Goal: Communication & Community: Participate in discussion

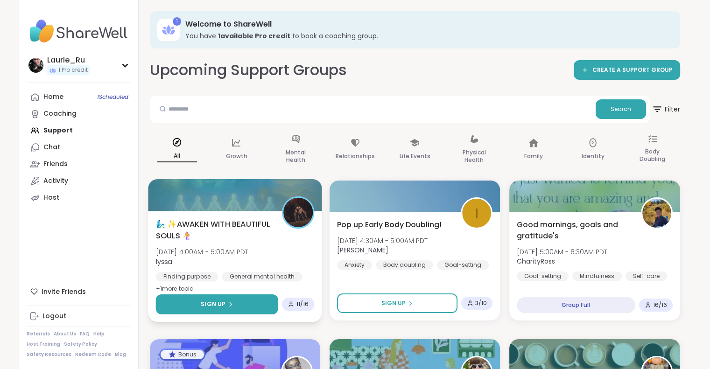
click at [232, 303] on button "Sign Up" at bounding box center [216, 305] width 122 height 20
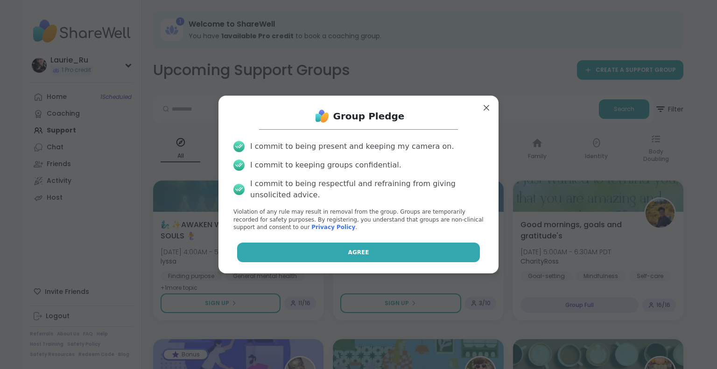
click at [316, 257] on button "Agree" at bounding box center [358, 253] width 243 height 20
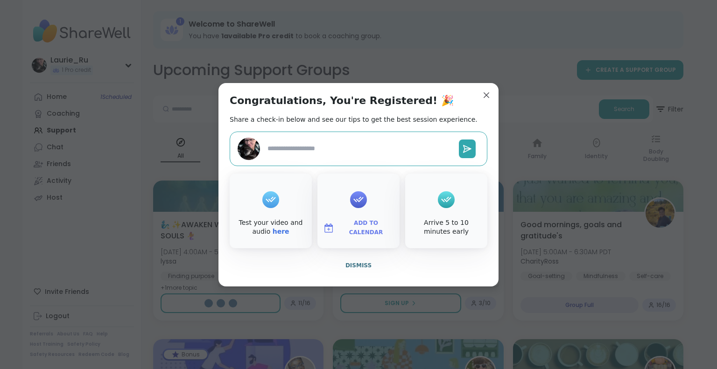
type textarea "*"
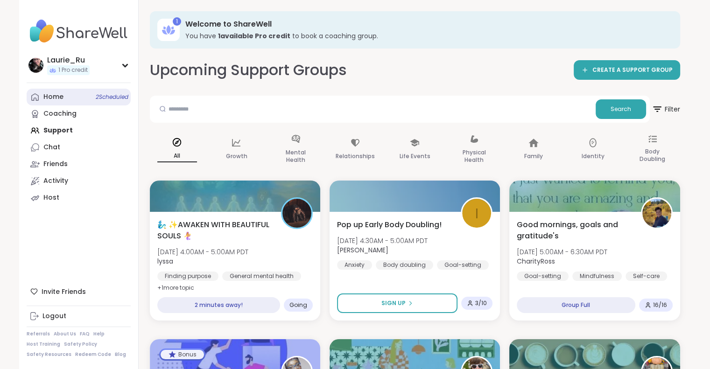
click at [101, 94] on span "2 Scheduled" at bounding box center [112, 96] width 33 height 7
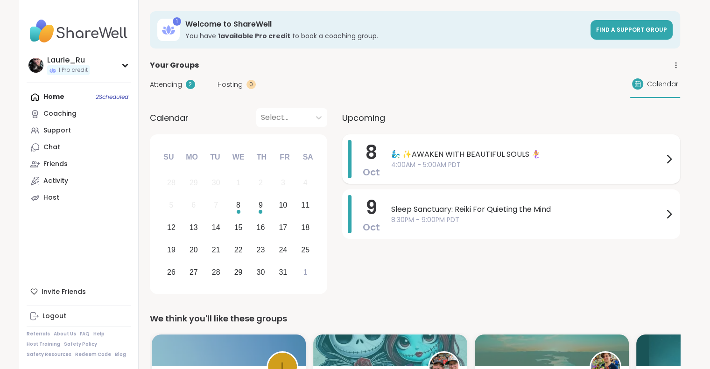
click at [452, 163] on span "4:00AM - 5:00AM PDT" at bounding box center [527, 165] width 272 height 10
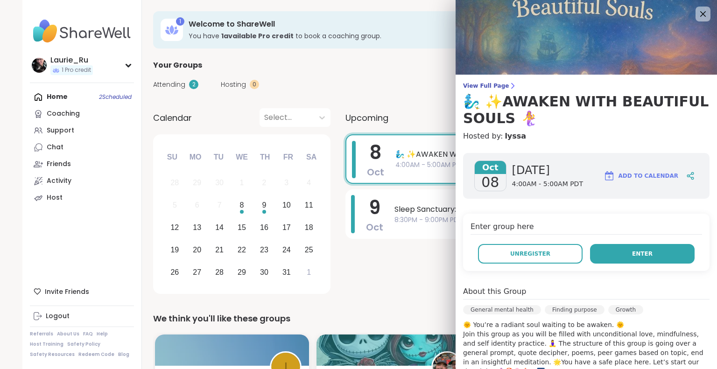
click at [594, 250] on button "Enter" at bounding box center [642, 254] width 105 height 20
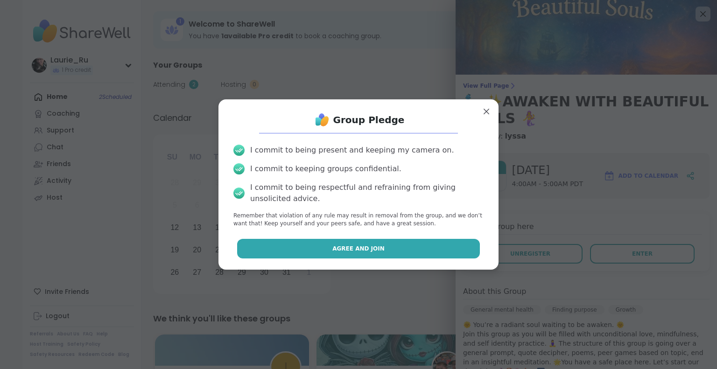
click at [385, 252] on button "Agree and Join" at bounding box center [358, 249] width 243 height 20
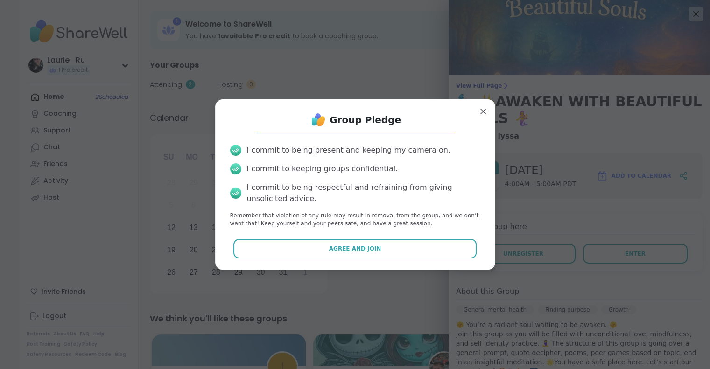
click at [390, 237] on div "[DATE] Sleep Sanctuary: Reiki For Quieting the Mind 8:30PM - 9:00PM PDT" at bounding box center [511, 214] width 338 height 49
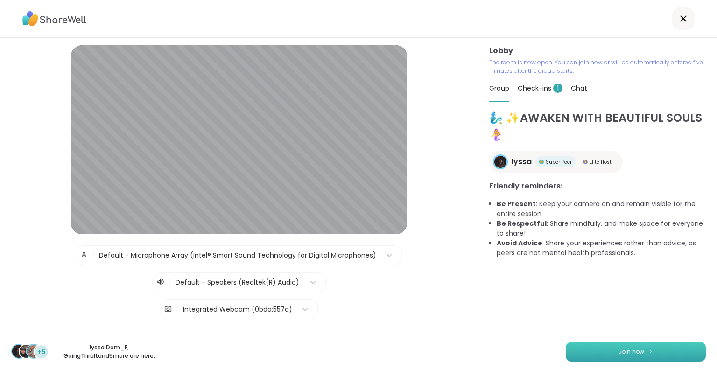
click at [635, 352] on span "Join now" at bounding box center [632, 352] width 26 height 8
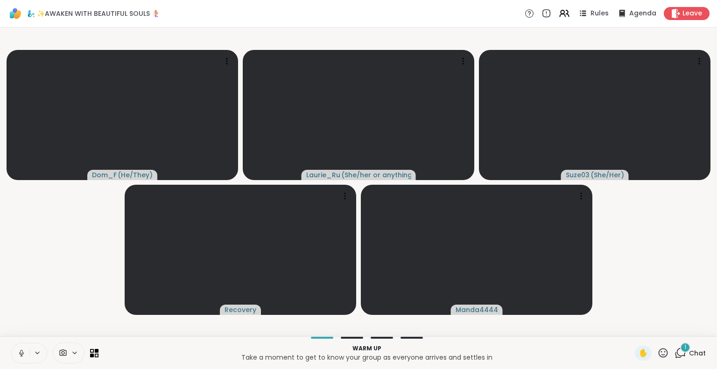
click at [21, 354] on icon at bounding box center [21, 353] width 8 height 8
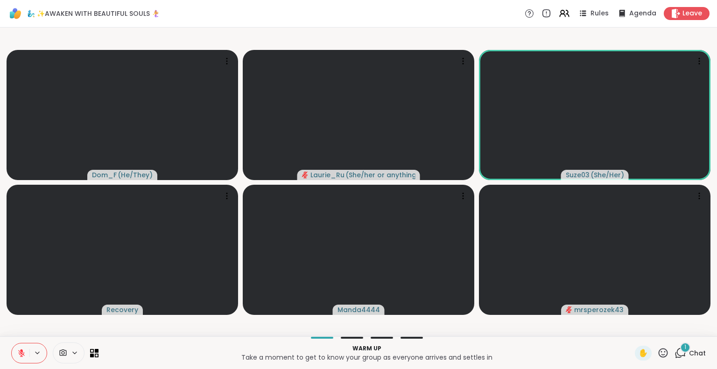
click at [675, 348] on icon at bounding box center [681, 353] width 12 height 12
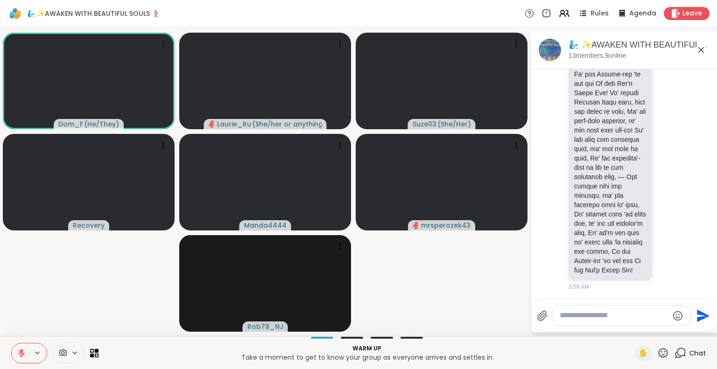
scroll to position [1284, 0]
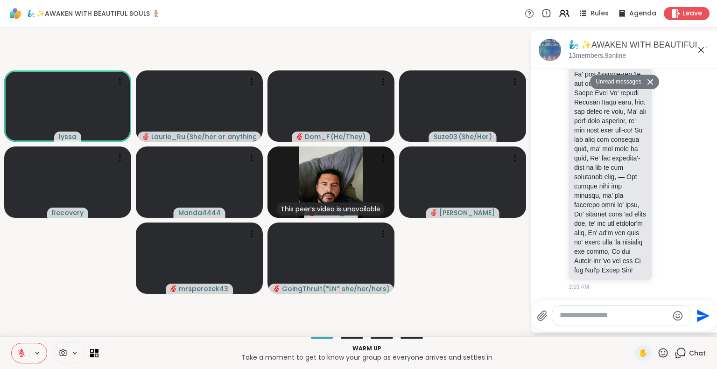
click at [21, 355] on icon at bounding box center [21, 353] width 7 height 7
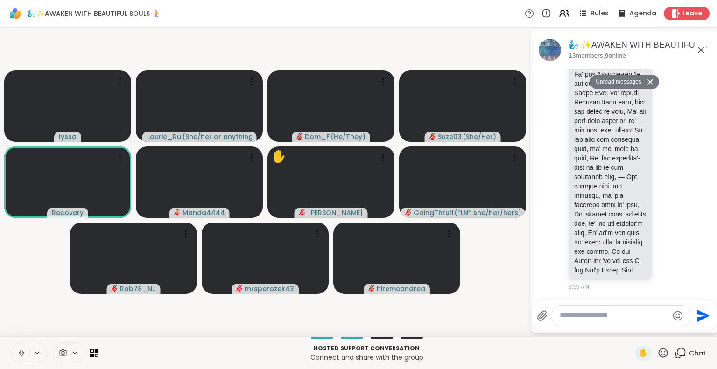
click at [21, 351] on icon at bounding box center [21, 352] width 2 height 4
click at [21, 352] on icon at bounding box center [21, 351] width 3 height 4
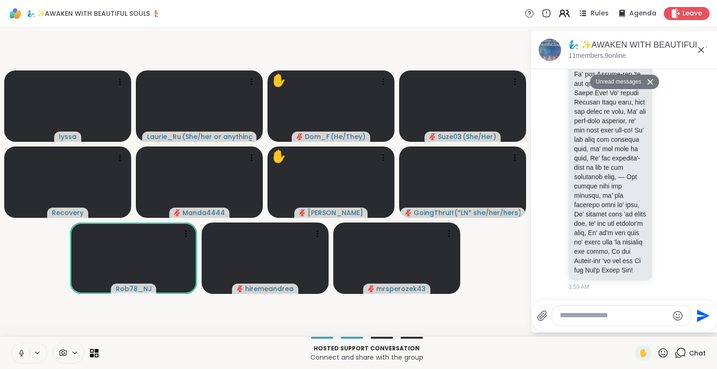
click at [560, 12] on icon at bounding box center [564, 13] width 12 height 12
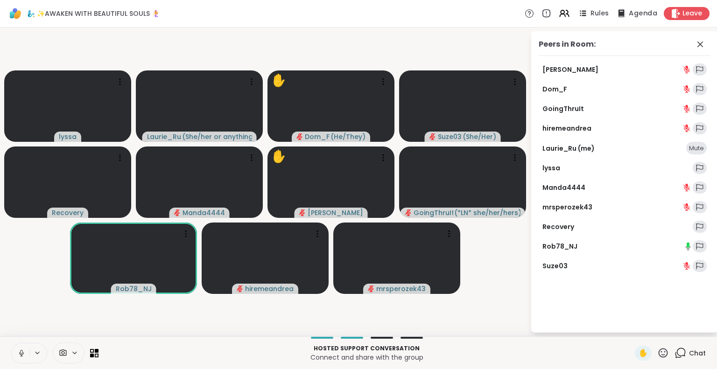
click at [630, 14] on span "Agenda" at bounding box center [643, 14] width 28 height 10
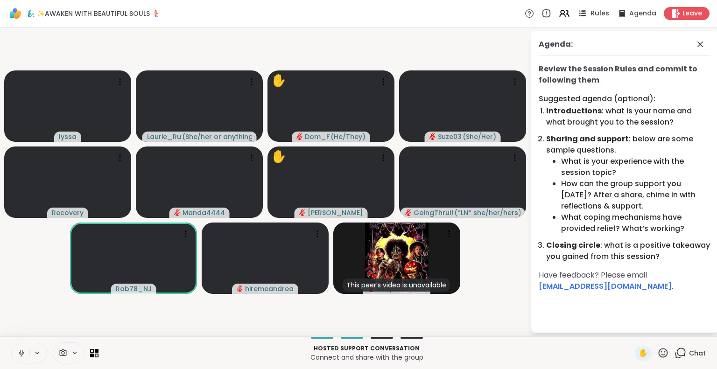
click at [594, 10] on span "Rules" at bounding box center [600, 14] width 19 height 10
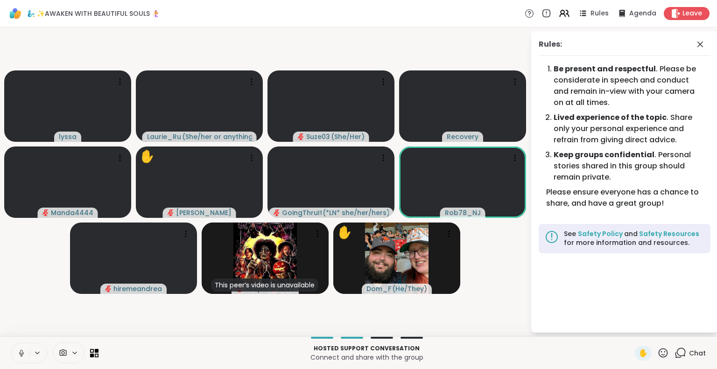
click at [458, 11] on div "🧞‍♂️ ✨AWAKEN WITH BEAUTIFUL SOULS 🧜‍♀️ Rules Agenda Leave" at bounding box center [358, 14] width 717 height 28
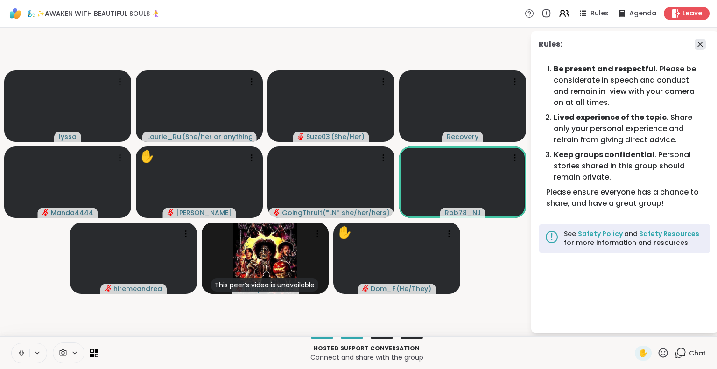
click at [700, 46] on icon at bounding box center [700, 44] width 11 height 11
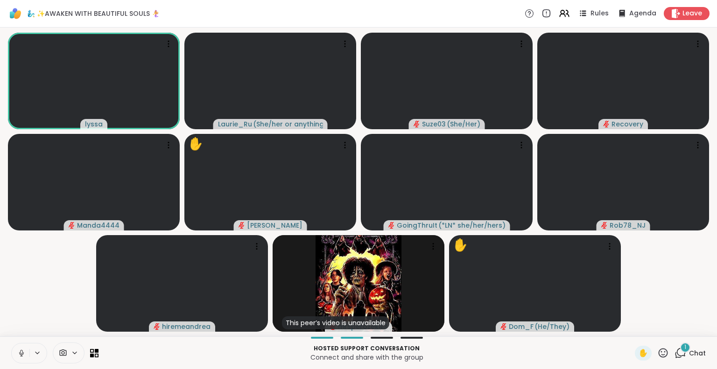
click at [21, 353] on icon at bounding box center [21, 352] width 2 height 4
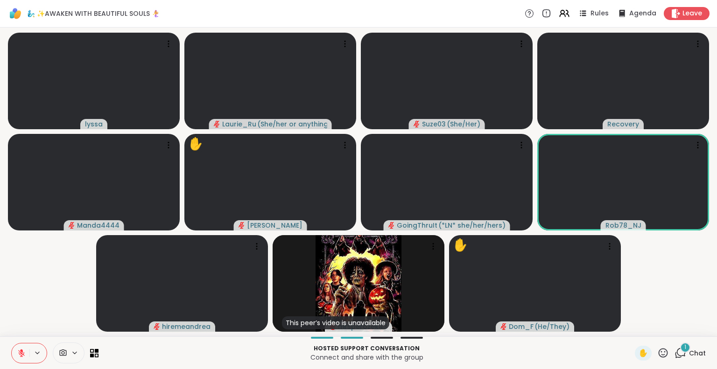
click at [680, 351] on div "1" at bounding box center [685, 348] width 10 height 10
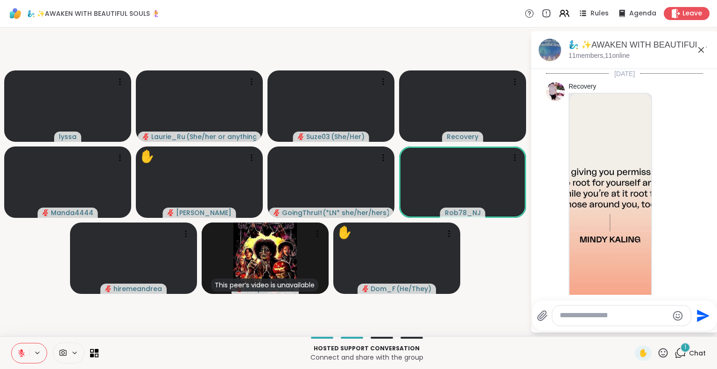
scroll to position [1334, 0]
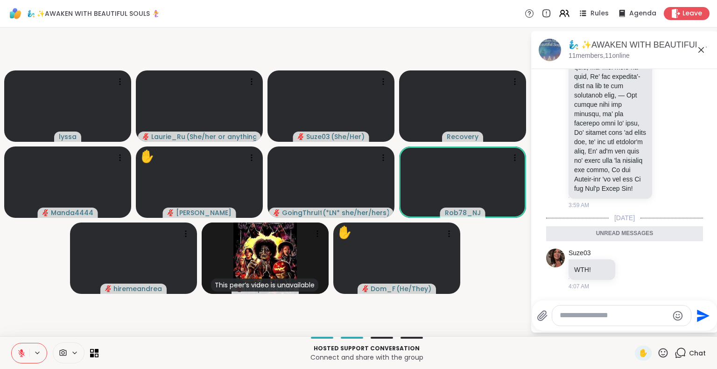
click at [702, 51] on icon at bounding box center [701, 50] width 6 height 6
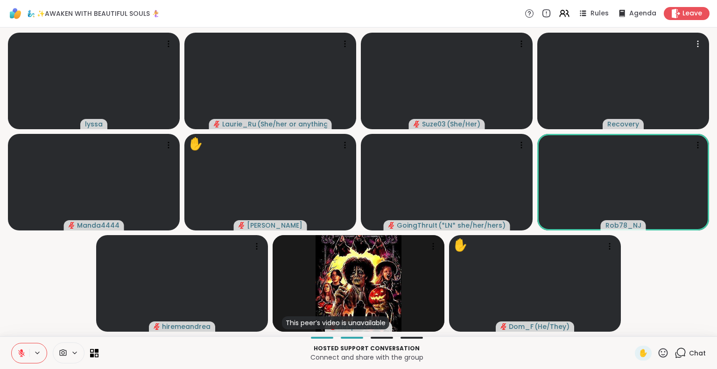
click at [696, 44] on icon at bounding box center [697, 43] width 9 height 9
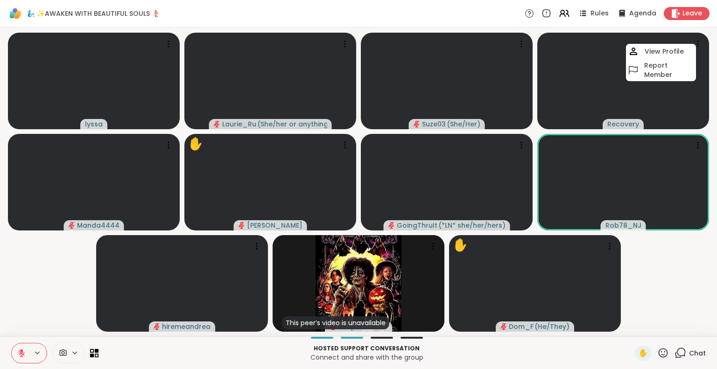
click at [676, 281] on video-player-container "[PERSON_NAME] ( She/her or anything else ) Suze03 ( She/Her ) Recovery View Pro…" at bounding box center [359, 182] width 706 height 302
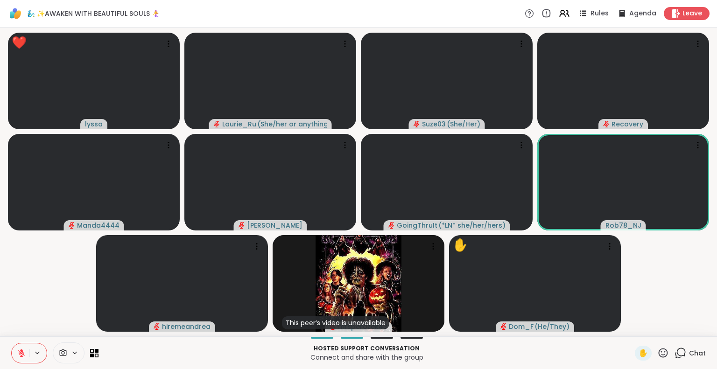
click at [21, 351] on icon at bounding box center [21, 351] width 3 height 4
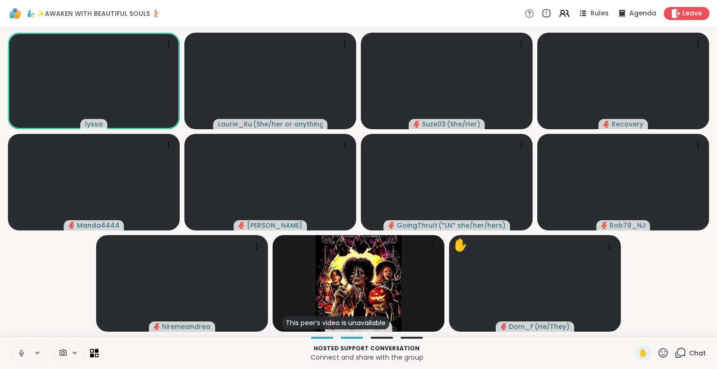
click at [21, 351] on icon at bounding box center [21, 353] width 8 height 8
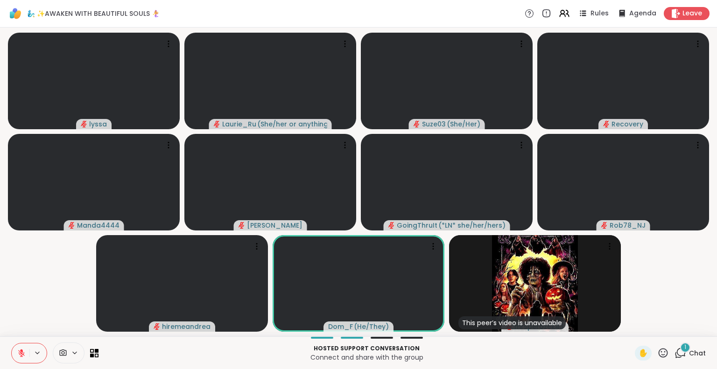
click at [680, 350] on div "1" at bounding box center [685, 348] width 10 height 10
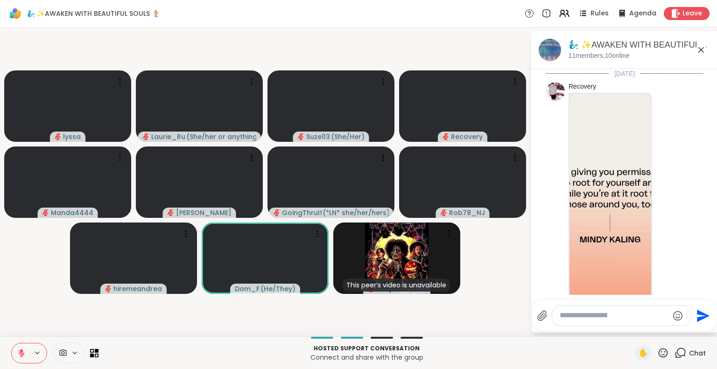
scroll to position [1397, 0]
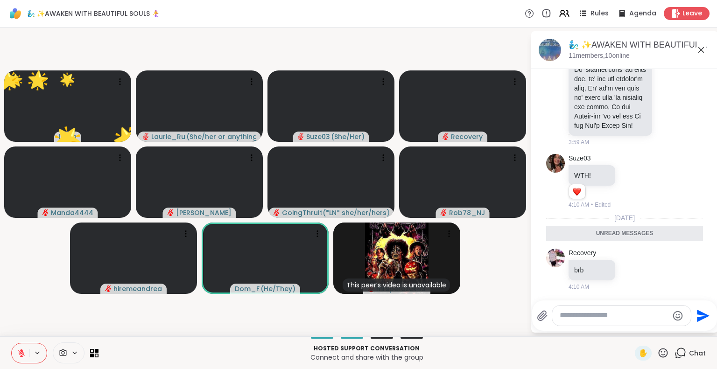
click at [675, 350] on icon at bounding box center [681, 353] width 12 height 12
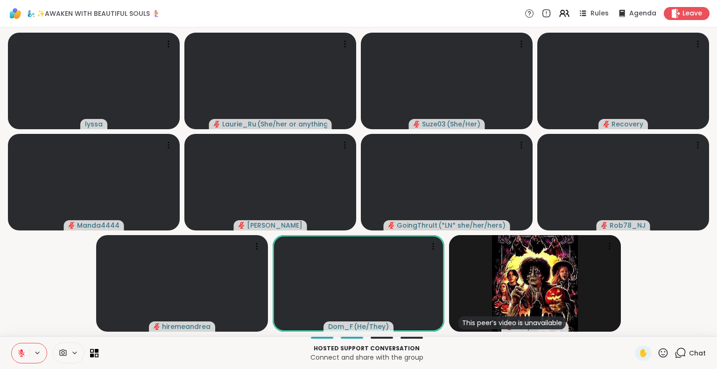
click at [657, 351] on icon at bounding box center [663, 353] width 12 height 12
click at [627, 322] on div "❤️" at bounding box center [635, 328] width 17 height 15
click at [657, 352] on icon at bounding box center [663, 353] width 12 height 12
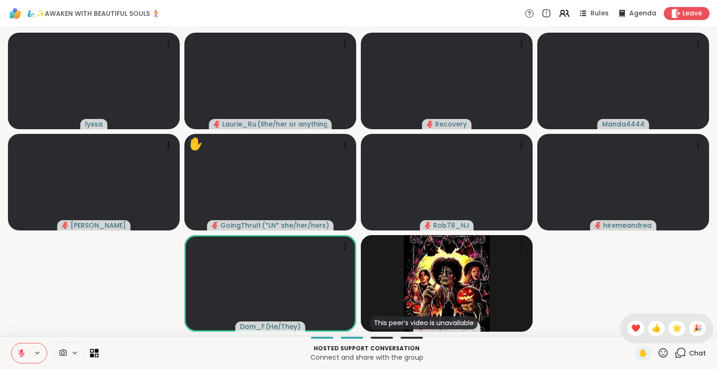
click at [20, 353] on icon at bounding box center [21, 353] width 8 height 8
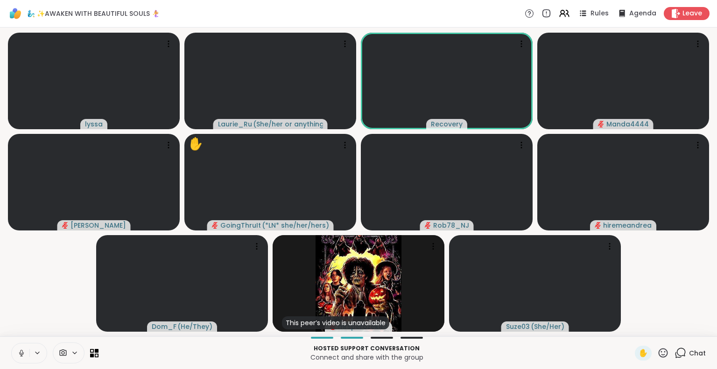
click at [21, 351] on icon at bounding box center [21, 353] width 8 height 8
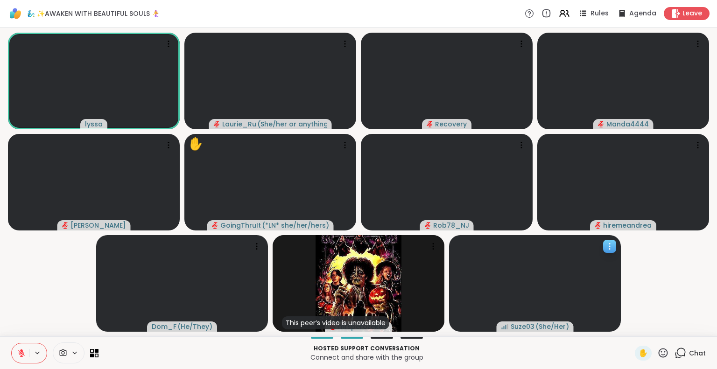
click at [513, 299] on video at bounding box center [535, 283] width 172 height 97
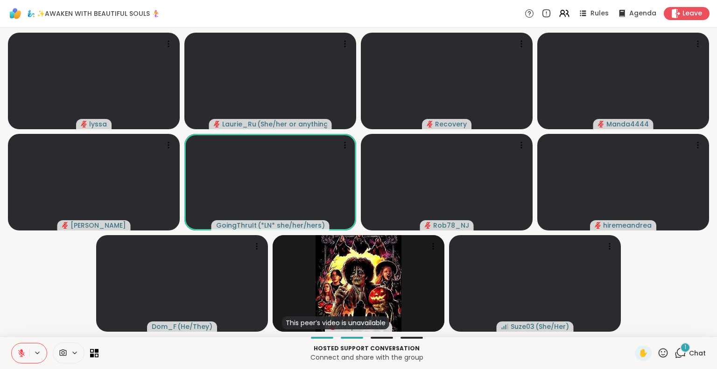
click at [675, 352] on icon at bounding box center [681, 353] width 12 height 12
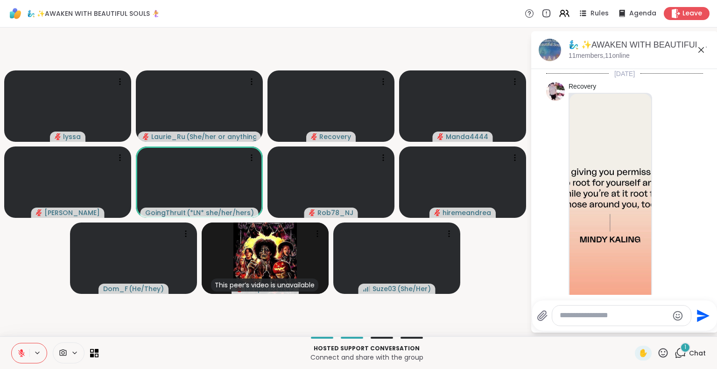
scroll to position [1484, 0]
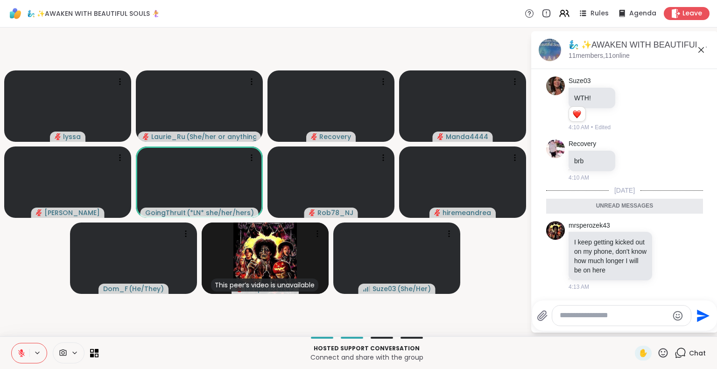
click at [700, 50] on icon at bounding box center [701, 49] width 11 height 11
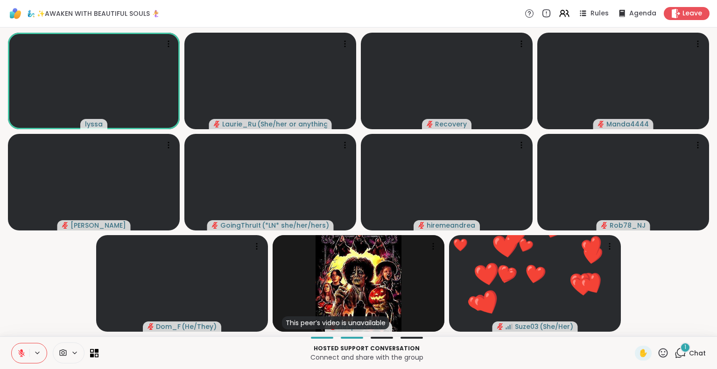
click at [657, 353] on icon at bounding box center [663, 353] width 12 height 12
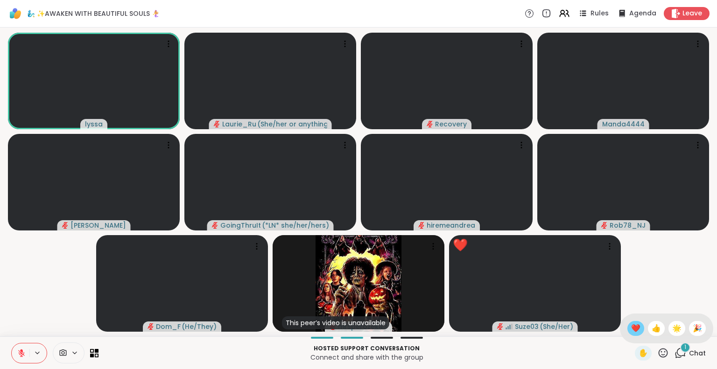
click at [631, 323] on span "❤️" at bounding box center [635, 328] width 9 height 11
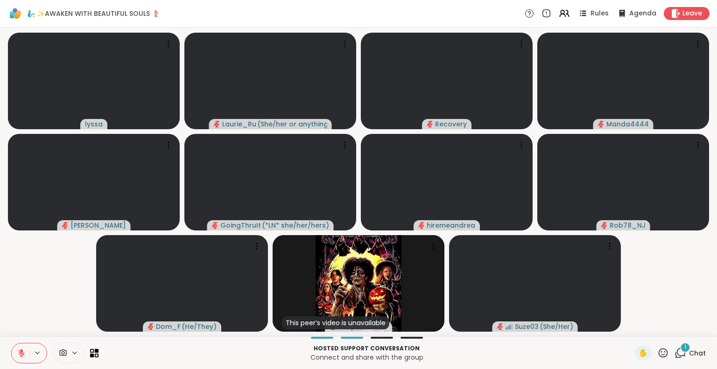
click at [675, 354] on icon at bounding box center [681, 353] width 12 height 12
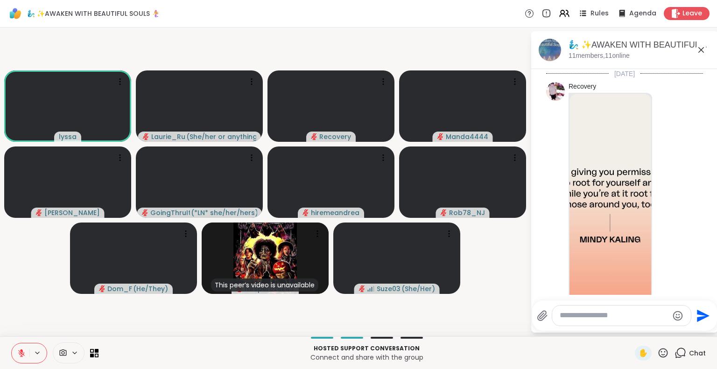
scroll to position [1561, 0]
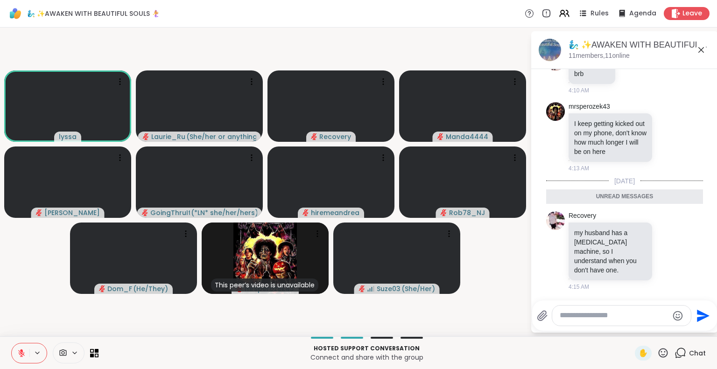
click at [675, 354] on icon at bounding box center [681, 353] width 12 height 12
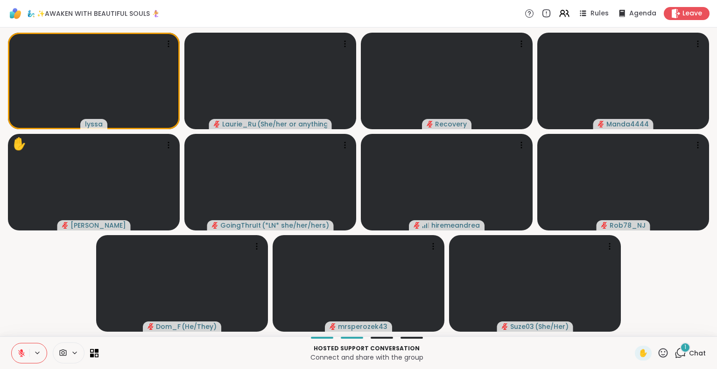
click at [675, 354] on icon at bounding box center [681, 353] width 12 height 12
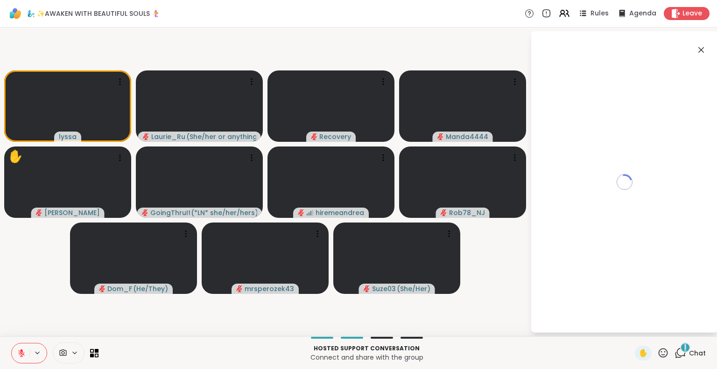
click at [675, 354] on icon at bounding box center [681, 353] width 12 height 12
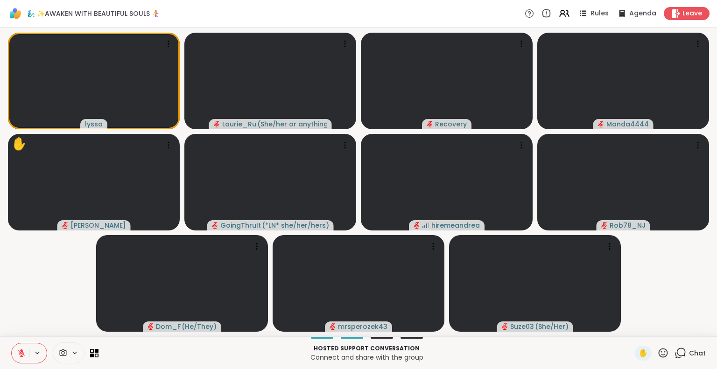
click at [675, 354] on icon at bounding box center [681, 353] width 12 height 12
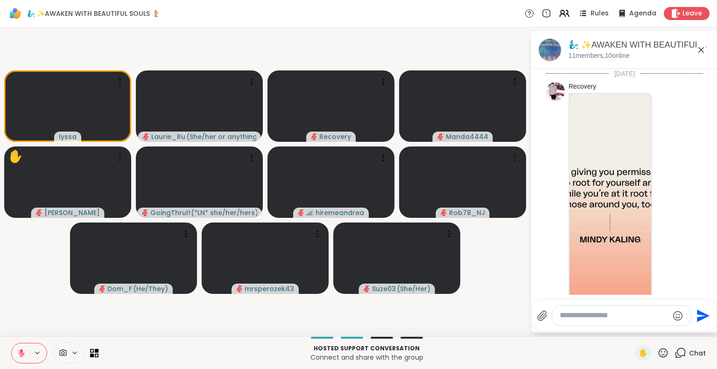
scroll to position [1671, 0]
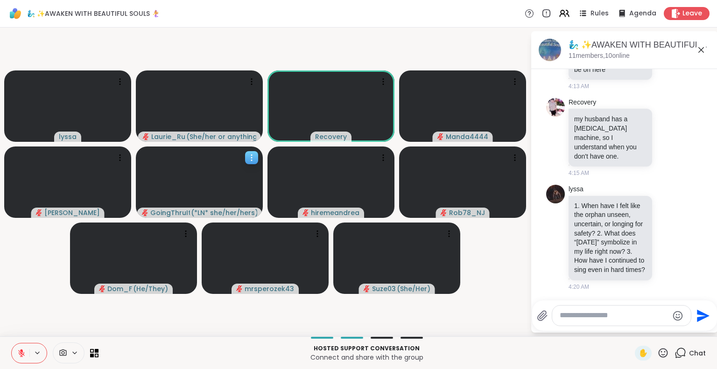
click at [253, 160] on icon at bounding box center [251, 157] width 9 height 9
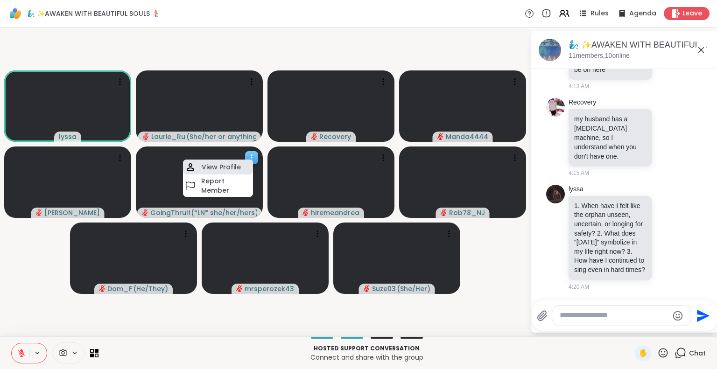
click at [238, 168] on h4 "View Profile" at bounding box center [221, 166] width 39 height 9
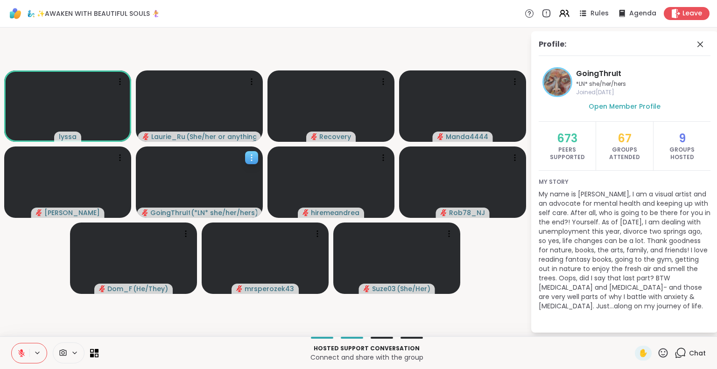
click at [253, 156] on icon at bounding box center [251, 157] width 9 height 9
click at [233, 163] on h4 "View Profile" at bounding box center [221, 163] width 39 height 9
click at [701, 45] on icon at bounding box center [700, 45] width 6 height 6
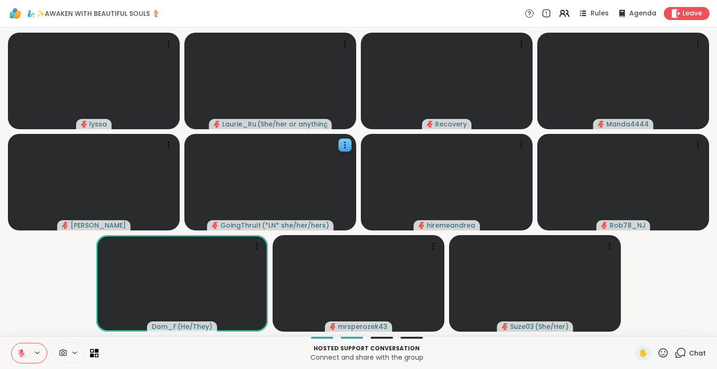
click at [675, 352] on icon at bounding box center [681, 353] width 12 height 12
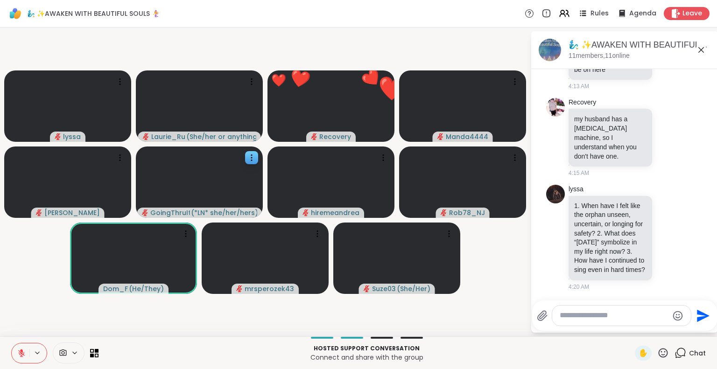
click at [659, 345] on div "Hosted support conversation Connect and share with the group ✋ Chat" at bounding box center [358, 353] width 717 height 33
click at [660, 352] on icon at bounding box center [663, 352] width 9 height 9
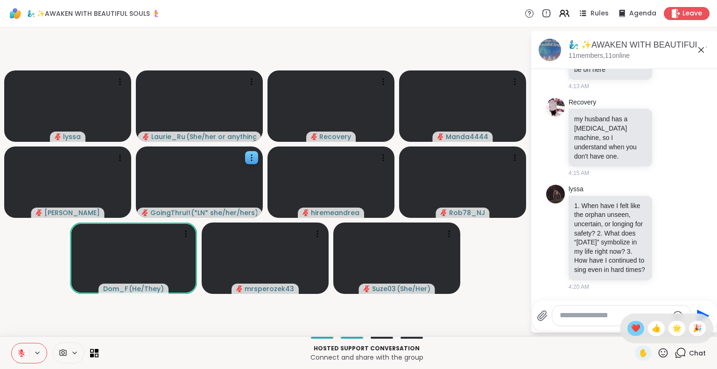
click at [631, 329] on span "❤️" at bounding box center [635, 328] width 9 height 11
click at [657, 353] on icon at bounding box center [663, 353] width 12 height 12
click at [631, 329] on span "❤️" at bounding box center [635, 328] width 9 height 11
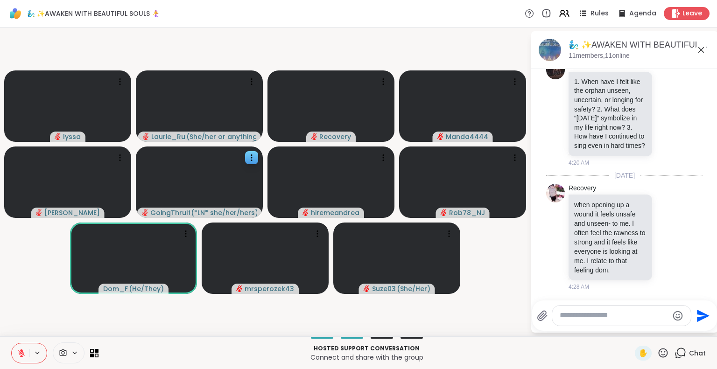
scroll to position [1817, 0]
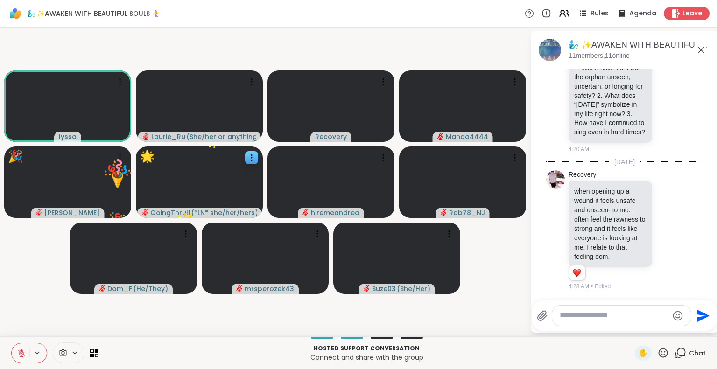
click at [657, 350] on icon at bounding box center [663, 353] width 12 height 12
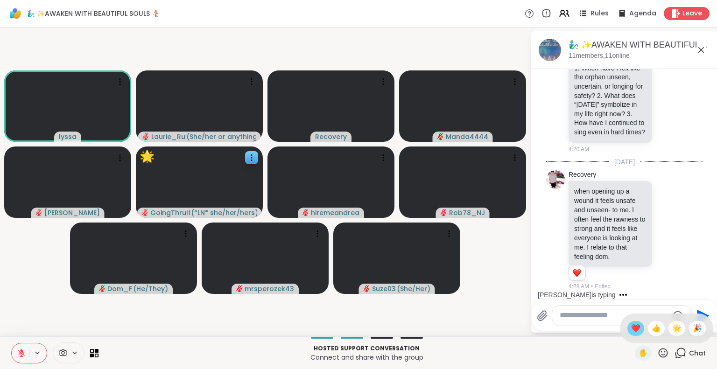
click at [631, 325] on span "❤️" at bounding box center [635, 328] width 9 height 11
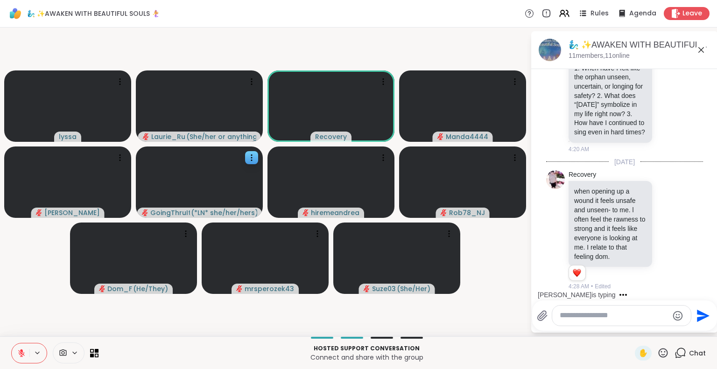
scroll to position [1867, 0]
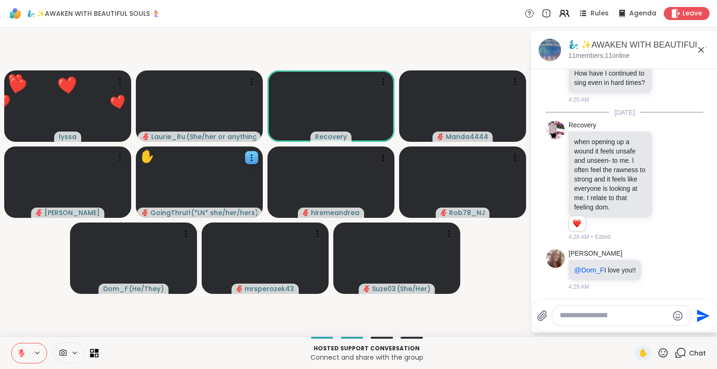
drag, startPoint x: 592, startPoint y: 347, endPoint x: 614, endPoint y: 350, distance: 22.1
click at [614, 350] on p "Hosted support conversation" at bounding box center [366, 349] width 525 height 8
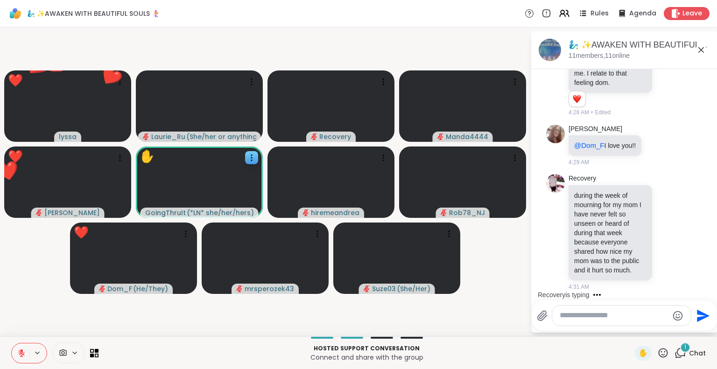
scroll to position [2001, 0]
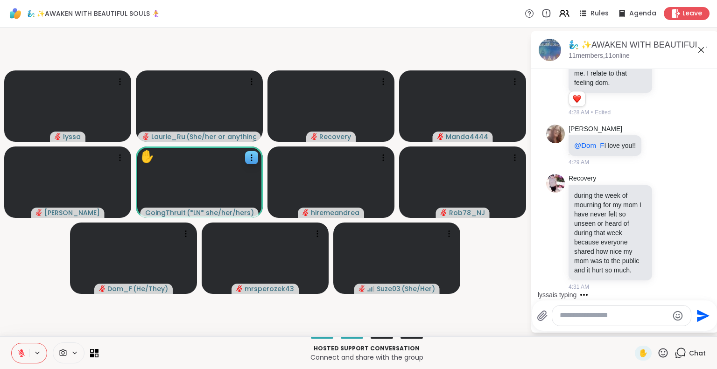
click at [657, 354] on icon at bounding box center [663, 353] width 12 height 12
click at [672, 328] on span "🌟" at bounding box center [676, 328] width 9 height 11
click at [657, 354] on icon at bounding box center [663, 353] width 12 height 12
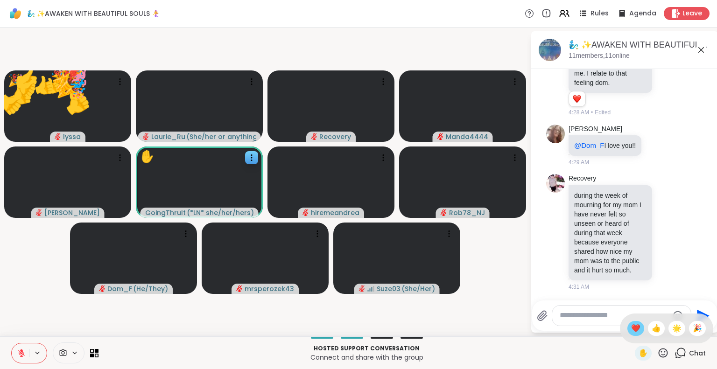
click at [631, 325] on span "❤️" at bounding box center [635, 328] width 9 height 11
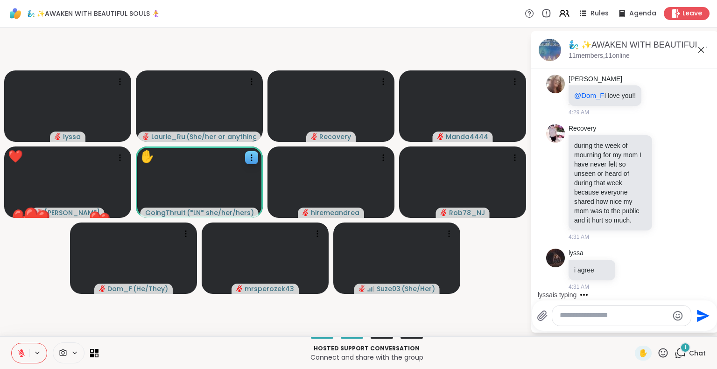
scroll to position [2050, 0]
click at [659, 350] on icon at bounding box center [663, 352] width 9 height 9
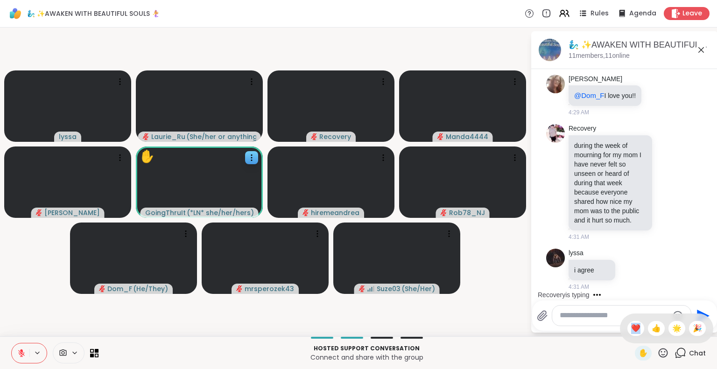
click at [659, 350] on icon at bounding box center [663, 352] width 9 height 9
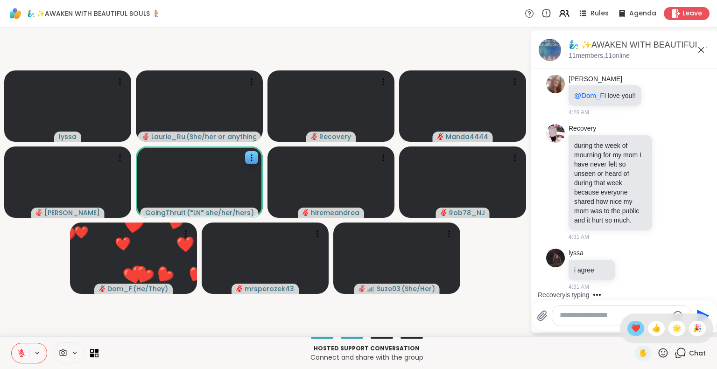
click at [631, 324] on span "❤️" at bounding box center [635, 328] width 9 height 11
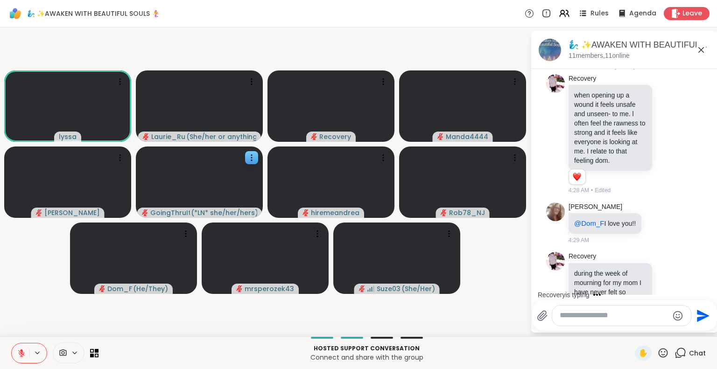
scroll to position [1733, 0]
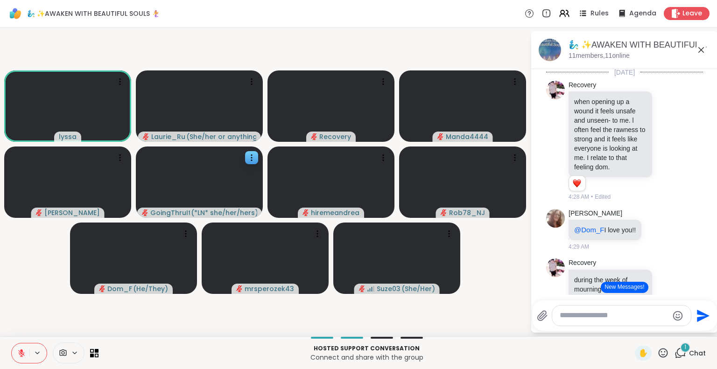
click at [629, 286] on button "New Messages!" at bounding box center [624, 287] width 47 height 11
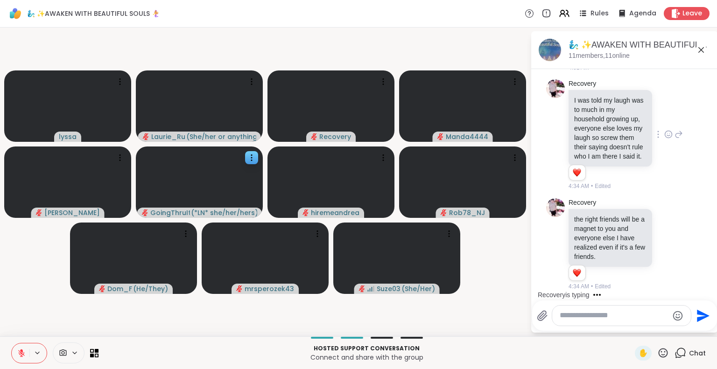
scroll to position [2403, 0]
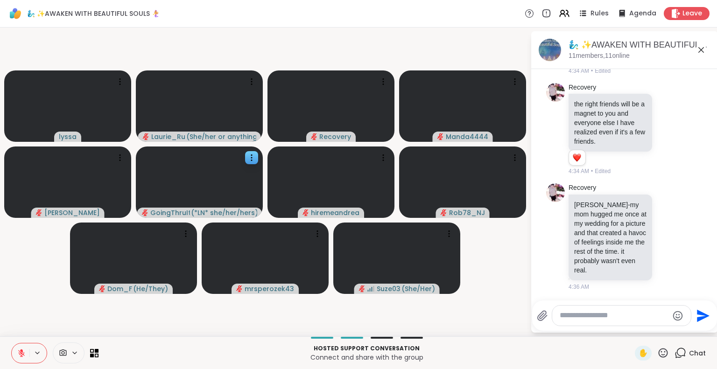
click at [706, 311] on icon "Send" at bounding box center [702, 316] width 15 height 15
click at [657, 352] on icon at bounding box center [663, 353] width 12 height 12
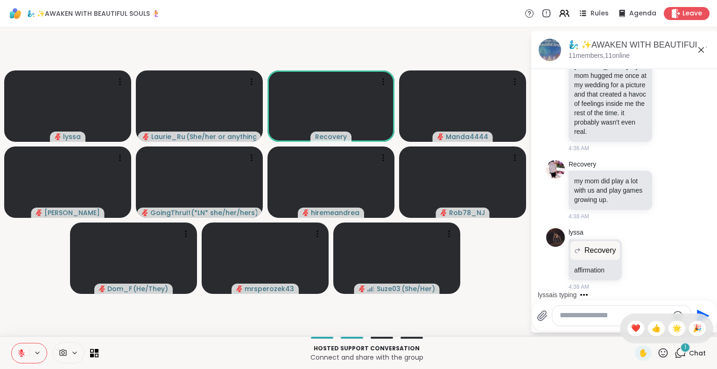
scroll to position [2541, 0]
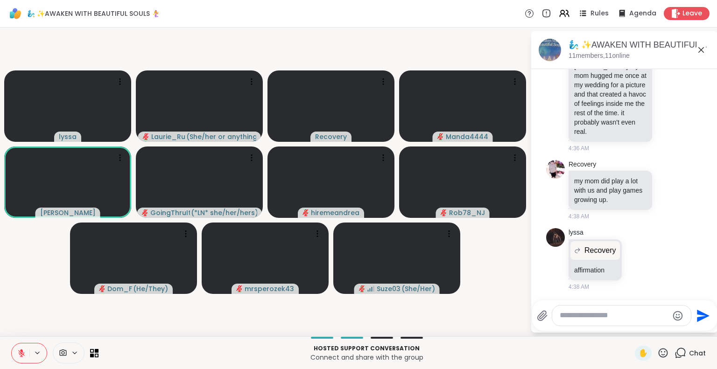
click at [710, 72] on html "🧞‍♂️ ✨AWAKEN WITH BEAUTIFUL SOULS 🧜‍♀️ Rules Agenda Leave lyssa Laurie_Ru ( She…" at bounding box center [358, 184] width 717 height 369
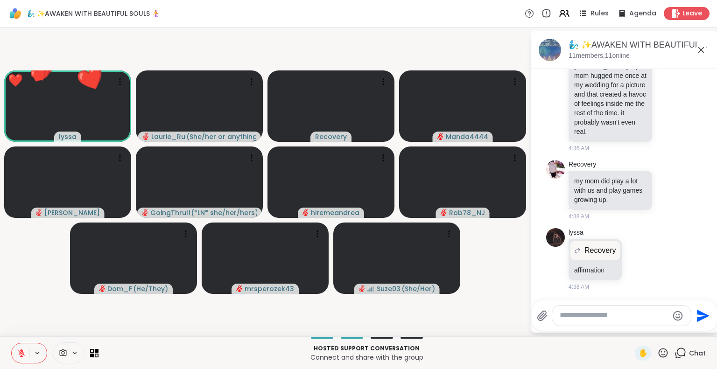
click at [657, 351] on icon at bounding box center [663, 353] width 12 height 12
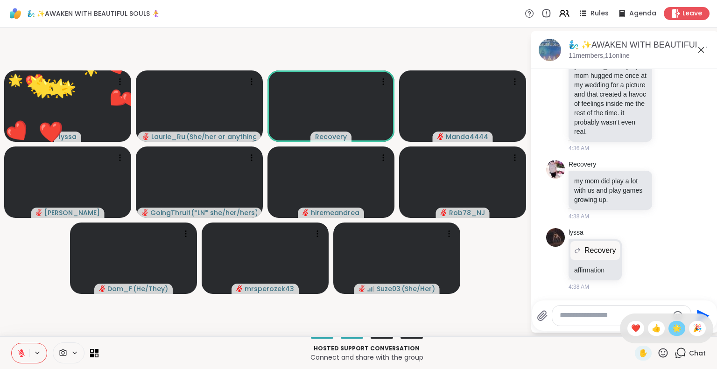
click at [672, 328] on span "🌟" at bounding box center [676, 328] width 9 height 11
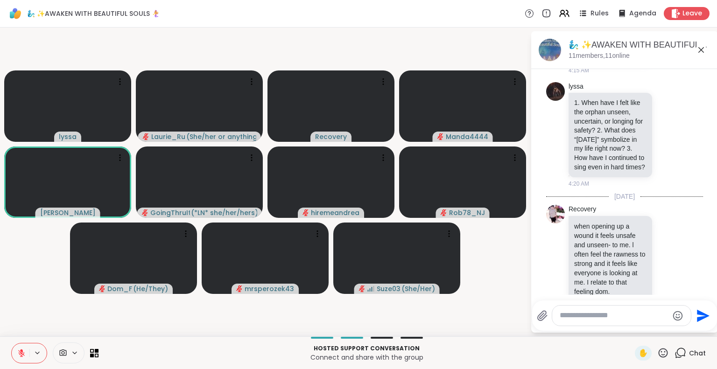
scroll to position [1554, 0]
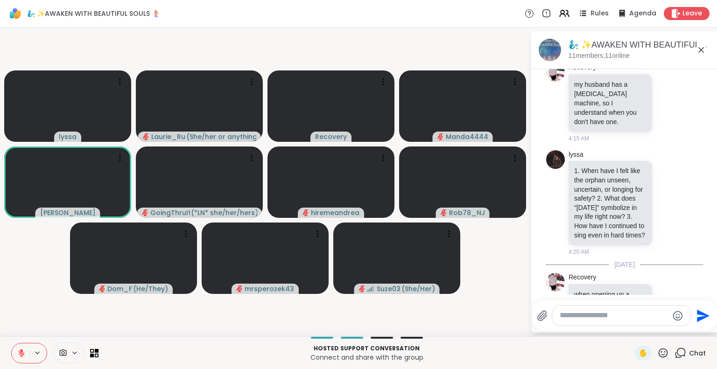
click at [711, 71] on html "🧞‍♂️ ✨AWAKEN WITH BEAUTIFUL SOULS 🧜‍♀️ Rules Agenda Leave lyssa Laurie_Ru ( She…" at bounding box center [358, 184] width 717 height 369
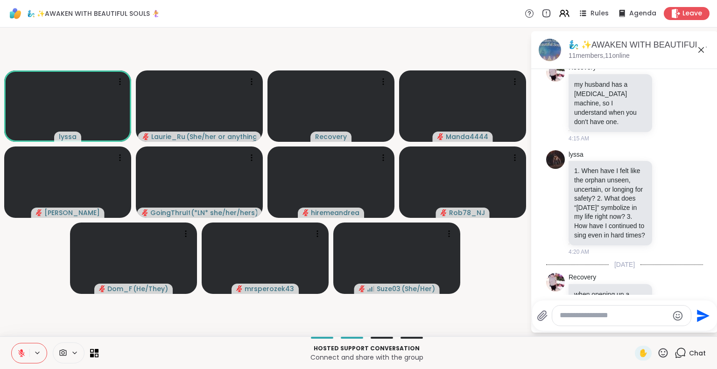
drag, startPoint x: 711, startPoint y: 71, endPoint x: 706, endPoint y: 70, distance: 4.8
click at [706, 70] on html "🧞‍♂️ ✨AWAKEN WITH BEAUTIFUL SOULS 🧜‍♀️ Rules Agenda Leave lyssa Laurie_Ru ( She…" at bounding box center [358, 184] width 717 height 369
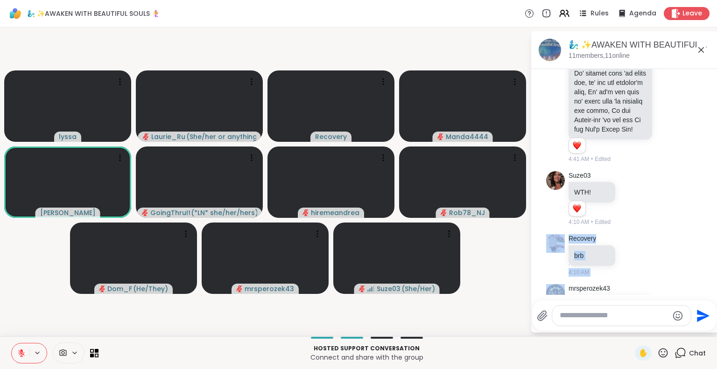
scroll to position [1236, 0]
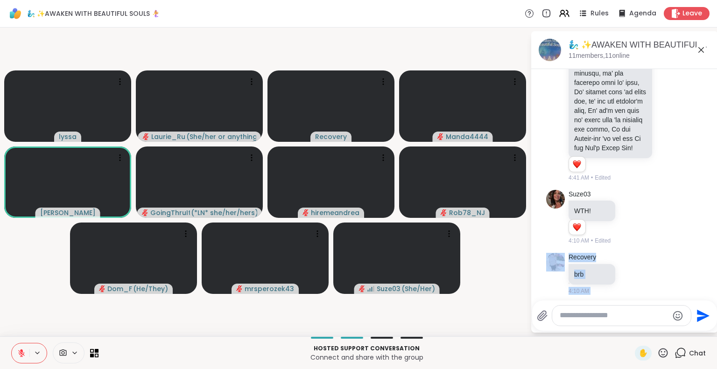
click at [20, 353] on icon at bounding box center [21, 353] width 7 height 7
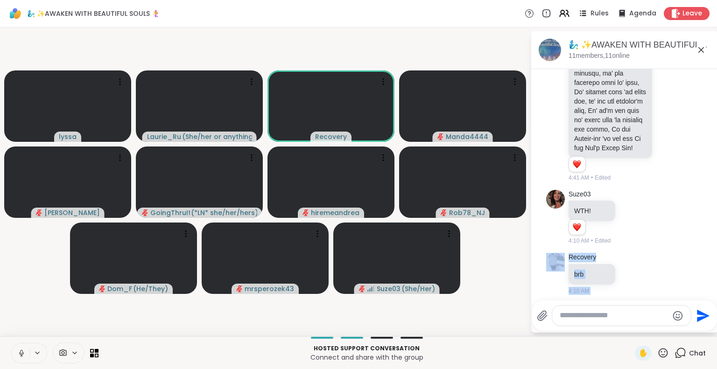
click at [20, 353] on icon at bounding box center [21, 353] width 8 height 8
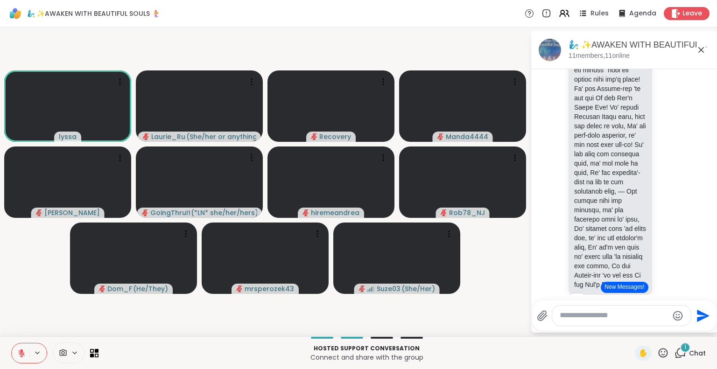
scroll to position [1049, 0]
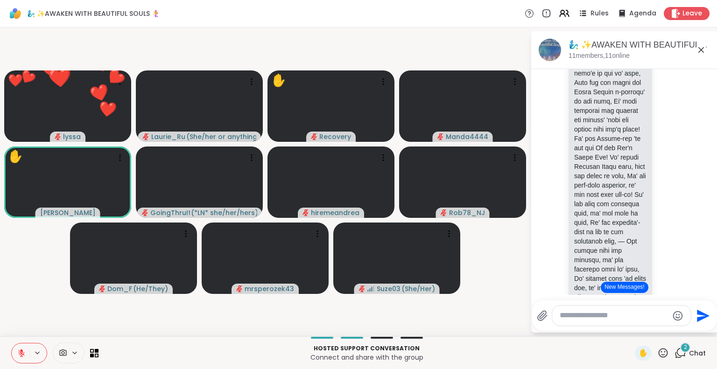
click at [628, 288] on button "New Messages!" at bounding box center [624, 287] width 47 height 11
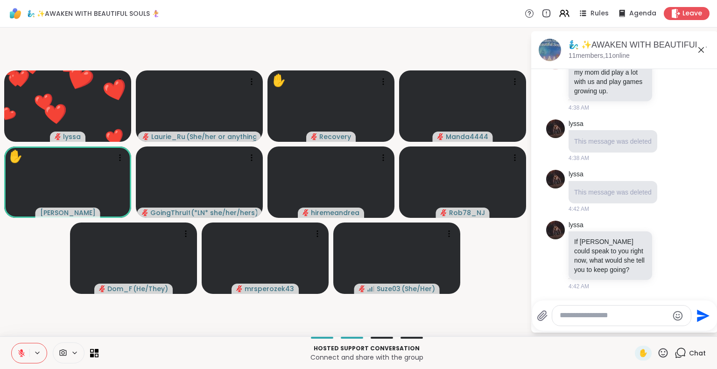
scroll to position [2664, 0]
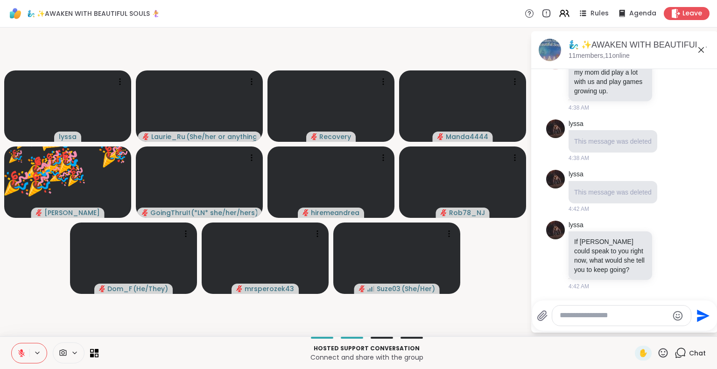
click at [661, 355] on icon at bounding box center [663, 353] width 12 height 12
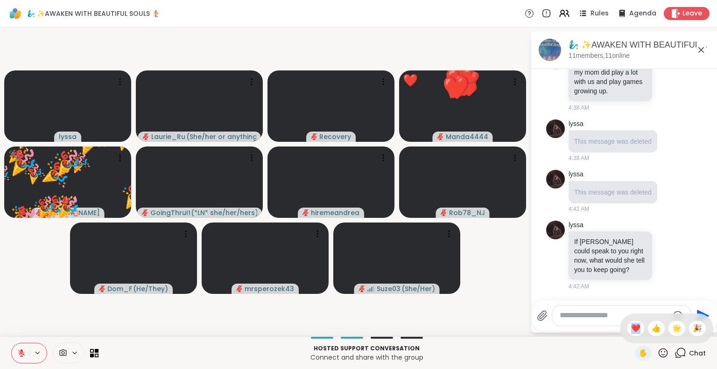
click at [661, 355] on icon at bounding box center [663, 353] width 12 height 12
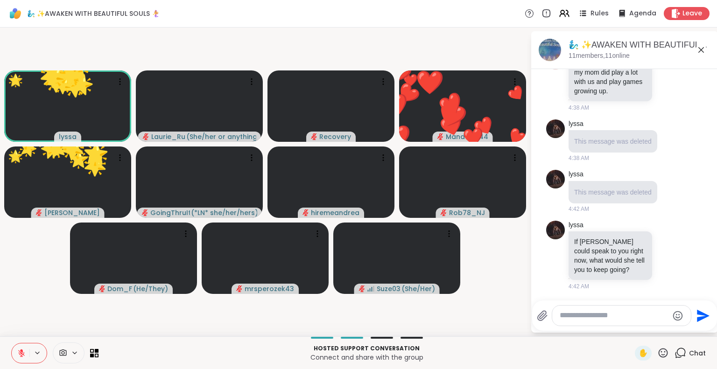
click at [657, 350] on icon at bounding box center [663, 353] width 12 height 12
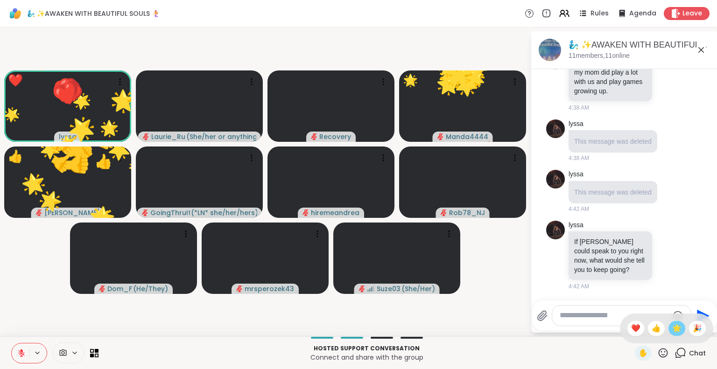
click at [672, 328] on span "🌟" at bounding box center [676, 328] width 9 height 11
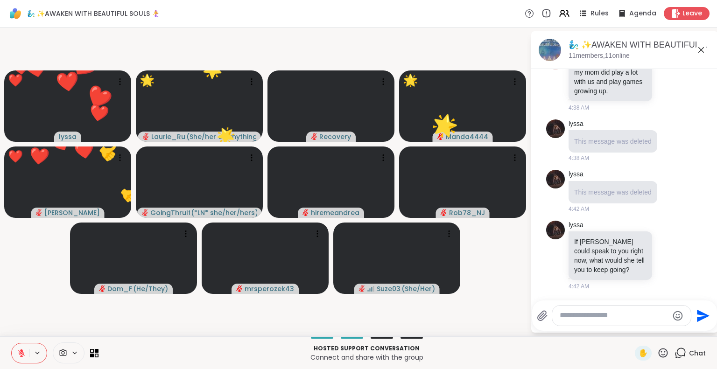
click at [659, 352] on icon at bounding box center [663, 352] width 9 height 9
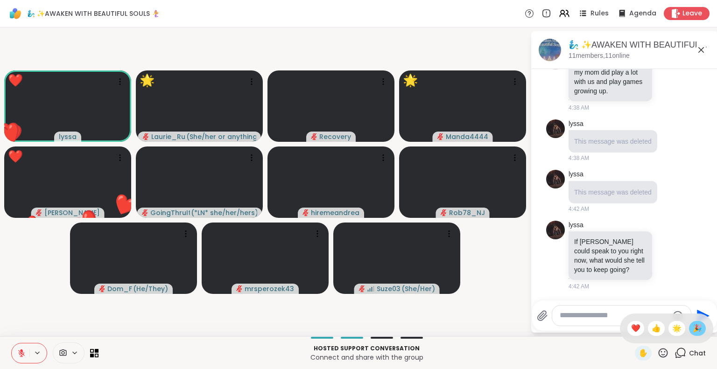
click at [693, 330] on span "🎉" at bounding box center [697, 328] width 9 height 11
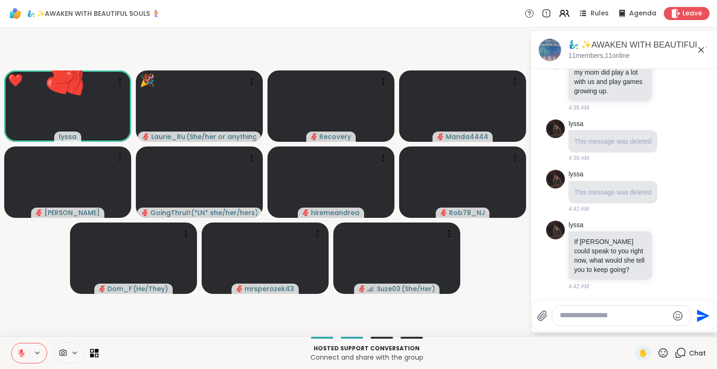
click at [659, 352] on icon at bounding box center [663, 352] width 9 height 9
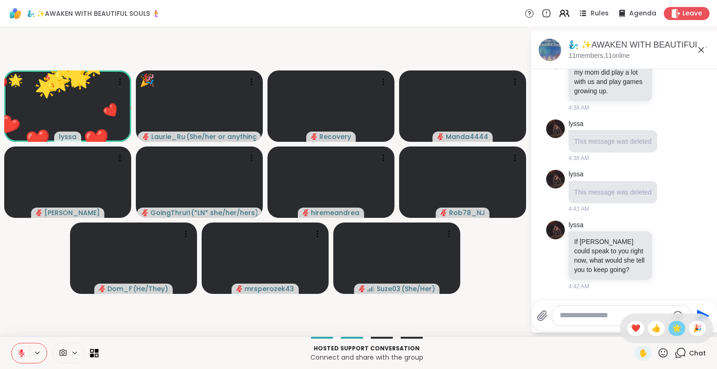
click at [672, 330] on span "🌟" at bounding box center [676, 328] width 9 height 11
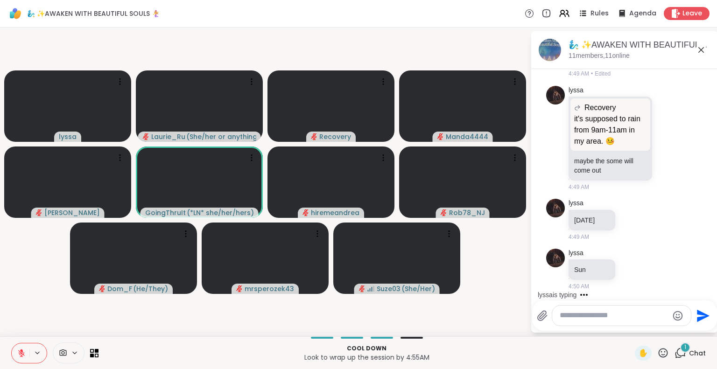
scroll to position [2958, 0]
click at [598, 317] on textarea "Type your message" at bounding box center [614, 316] width 109 height 10
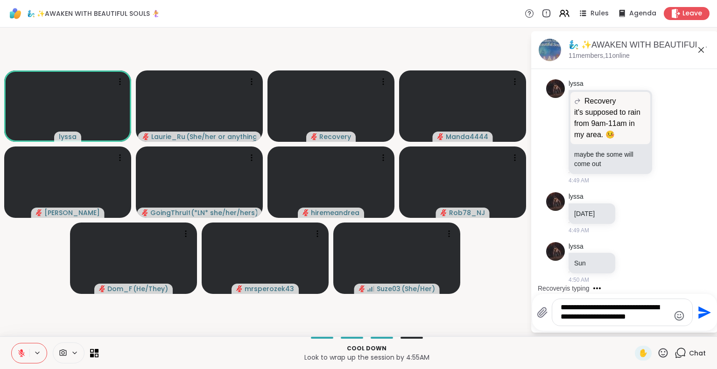
type textarea "**********"
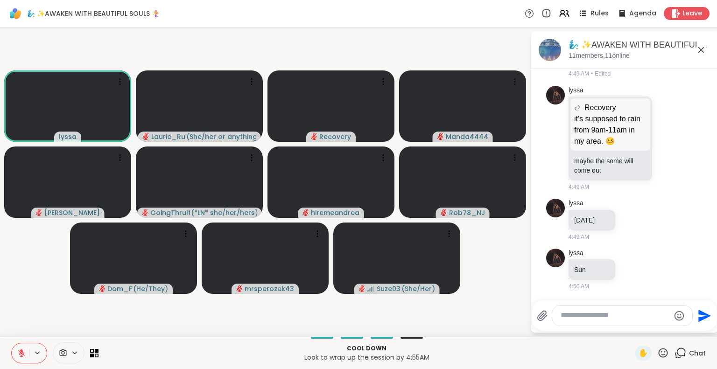
scroll to position [3025, 0]
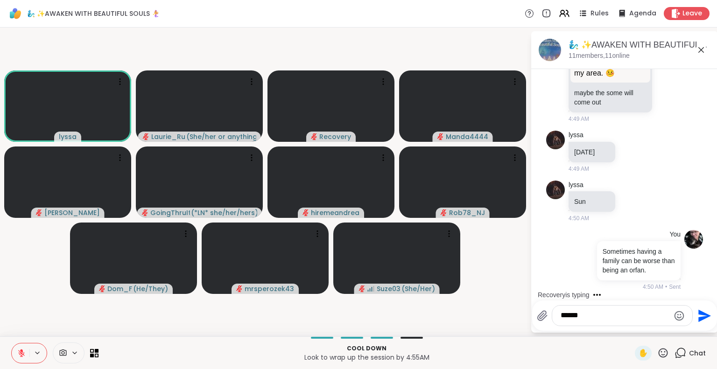
type textarea "*******"
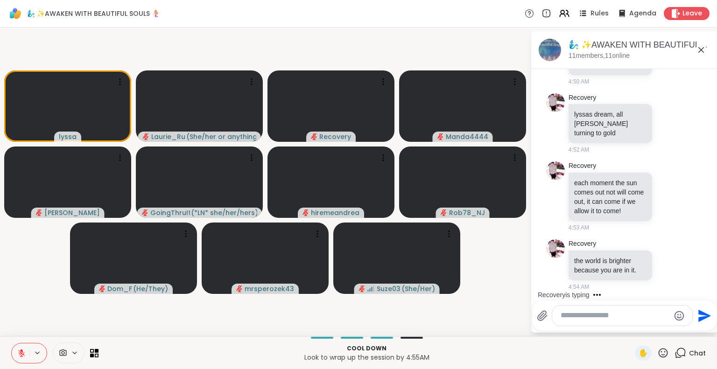
scroll to position [3411, 0]
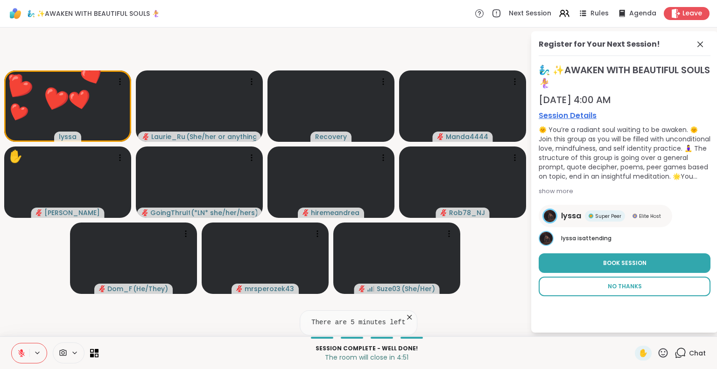
click at [635, 287] on span "No Thanks" at bounding box center [625, 286] width 34 height 8
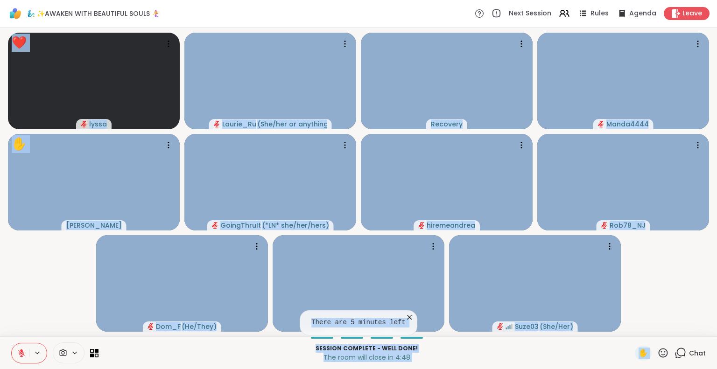
drag, startPoint x: 635, startPoint y: 287, endPoint x: 669, endPoint y: 339, distance: 62.7
click at [669, 339] on div "🧞‍♂️ ✨AWAKEN WITH BEAUTIFUL SOULS 🧜‍♀️ Next Session Rules Agenda Leave ❤️ lyssa…" at bounding box center [358, 184] width 717 height 369
click at [669, 339] on div "Session Complete - well done! The room will close in 4:48 ✋ Chat" at bounding box center [358, 353] width 717 height 33
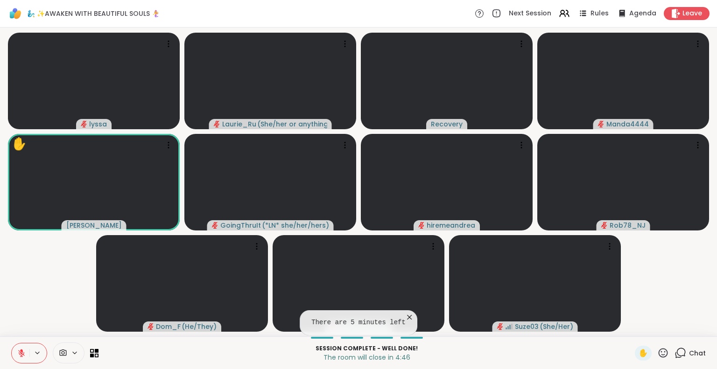
click at [676, 353] on icon at bounding box center [681, 353] width 12 height 12
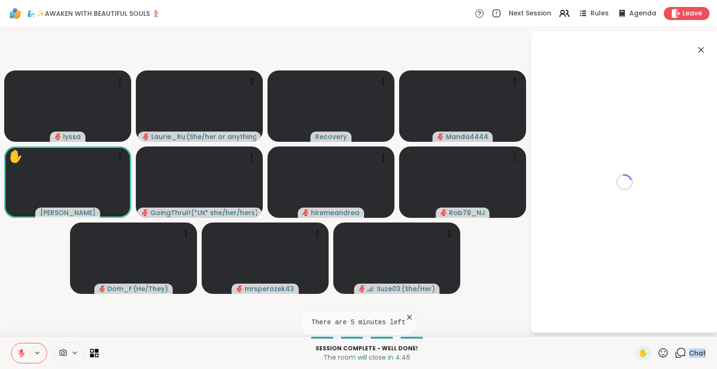
click at [676, 353] on icon at bounding box center [681, 353] width 12 height 12
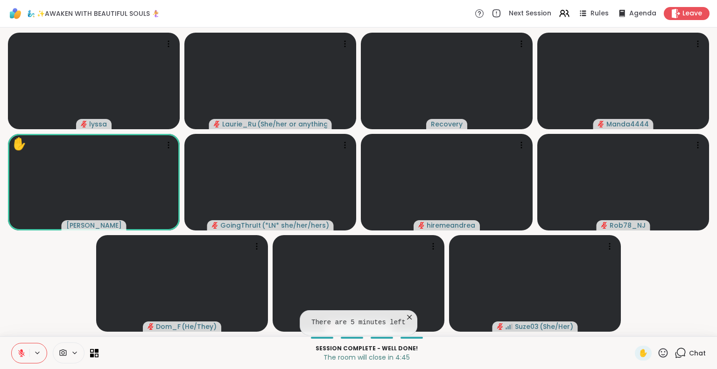
click at [676, 353] on icon at bounding box center [681, 353] width 12 height 12
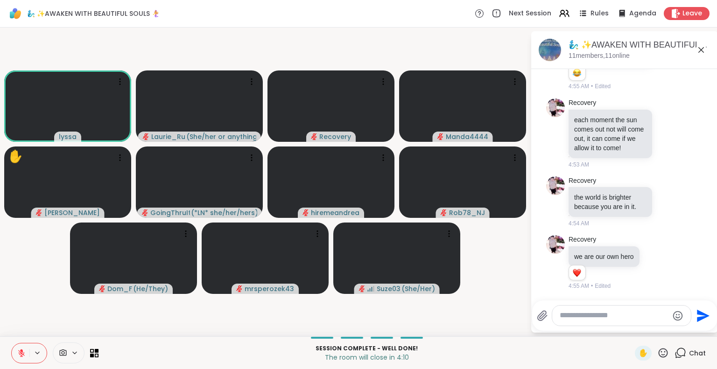
scroll to position [3428, 0]
drag, startPoint x: 708, startPoint y: 289, endPoint x: 683, endPoint y: 302, distance: 27.4
click at [683, 302] on div "Send" at bounding box center [624, 316] width 185 height 30
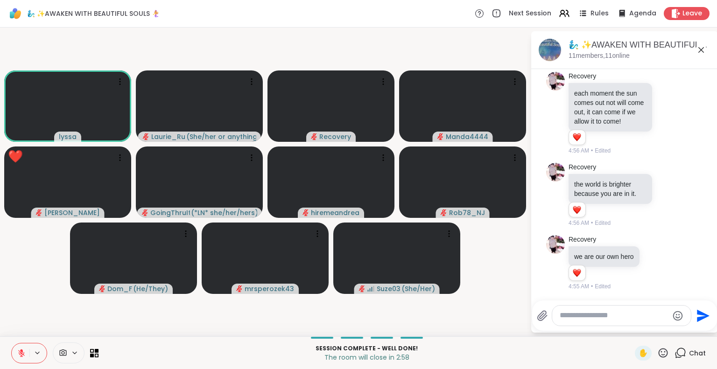
scroll to position [3878, 0]
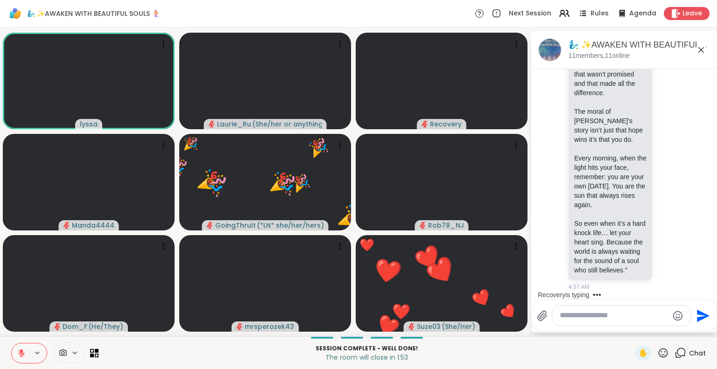
click at [659, 352] on icon at bounding box center [663, 352] width 9 height 9
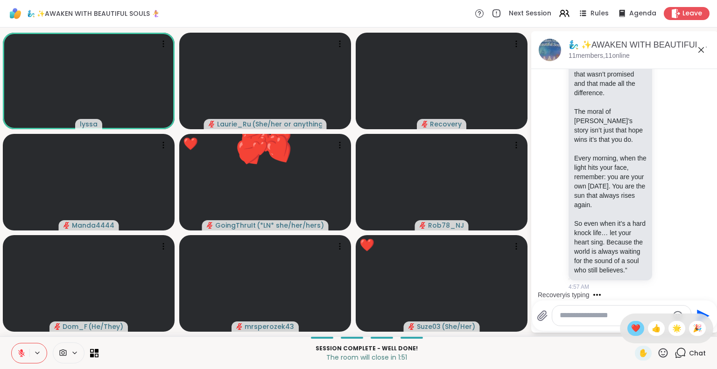
click at [631, 327] on span "❤️" at bounding box center [635, 328] width 9 height 11
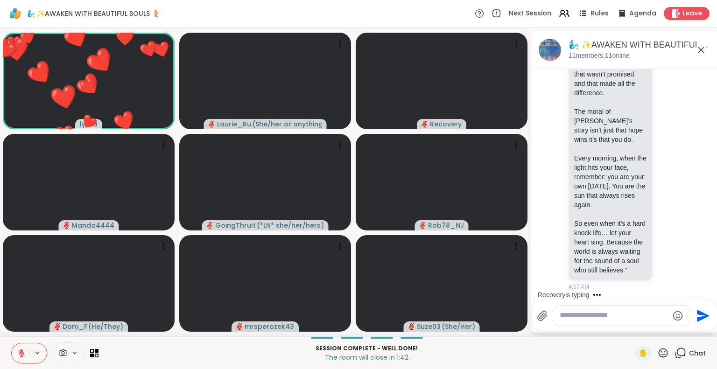
click at [657, 353] on icon at bounding box center [663, 353] width 12 height 12
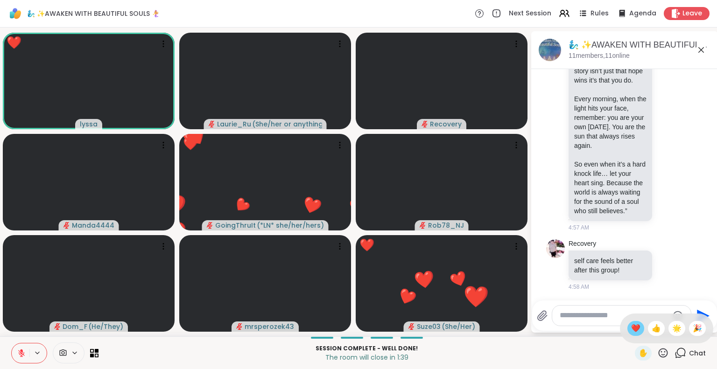
click at [631, 323] on span "❤️" at bounding box center [635, 328] width 9 height 11
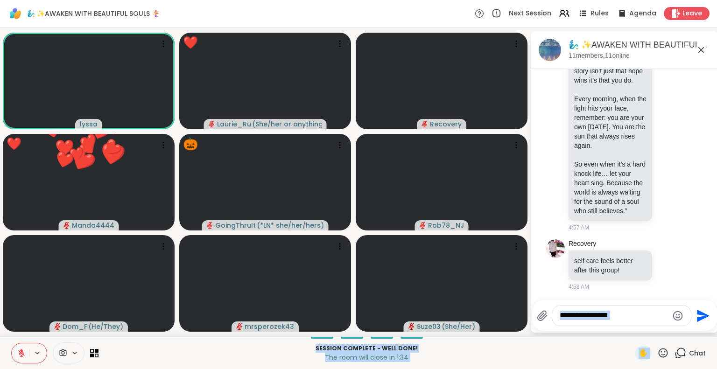
drag, startPoint x: 650, startPoint y: 330, endPoint x: 656, endPoint y: 353, distance: 24.0
click at [656, 353] on div "🧞‍♂️ ✨AWAKEN WITH BEAUTIFUL SOULS 🧜‍♀️ Next Session Rules Agenda Leave lyssa ❤️…" at bounding box center [358, 184] width 717 height 369
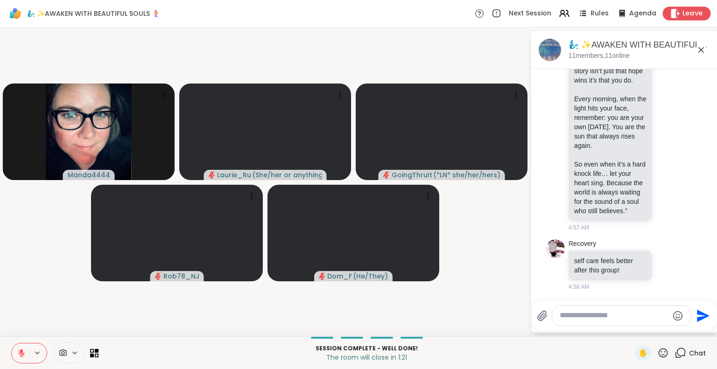
click at [693, 11] on span "Leave" at bounding box center [692, 14] width 21 height 10
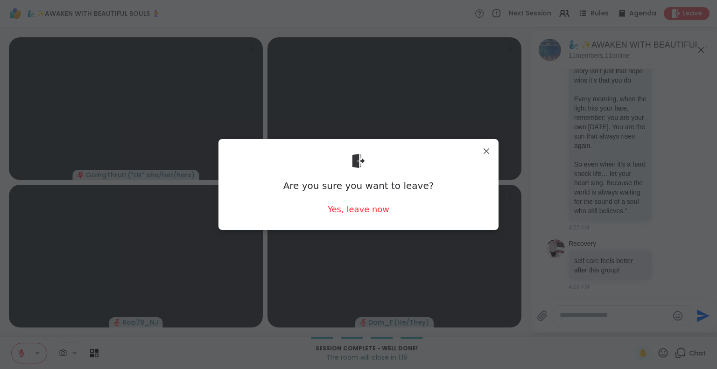
click at [352, 207] on div "Yes, leave now" at bounding box center [359, 210] width 62 height 12
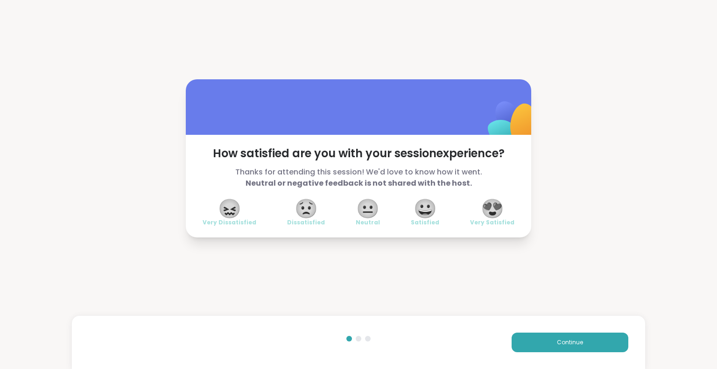
click at [493, 211] on span "😍" at bounding box center [492, 208] width 23 height 17
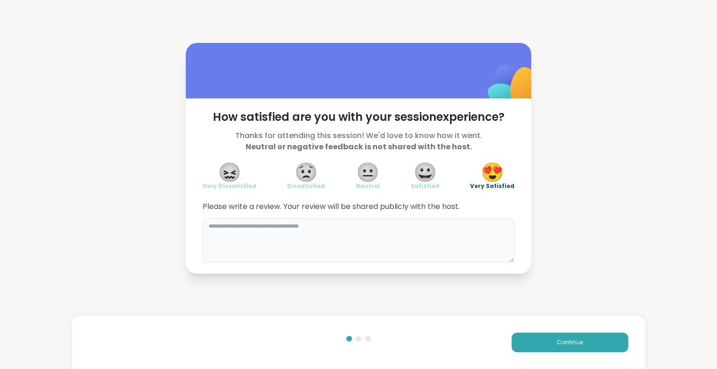
click at [392, 240] on textarea at bounding box center [359, 240] width 312 height 45
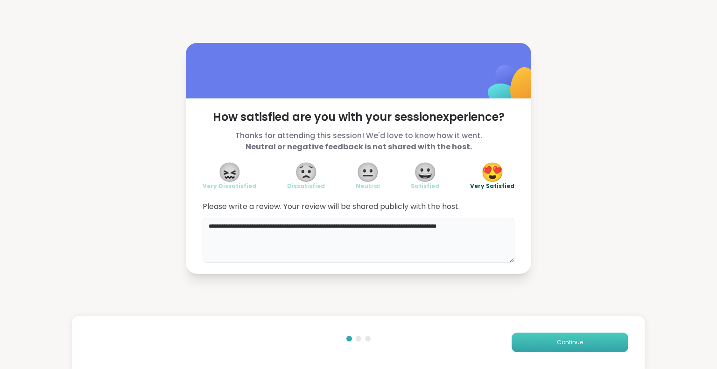
type textarea "**********"
click at [538, 347] on button "Continue" at bounding box center [570, 343] width 117 height 20
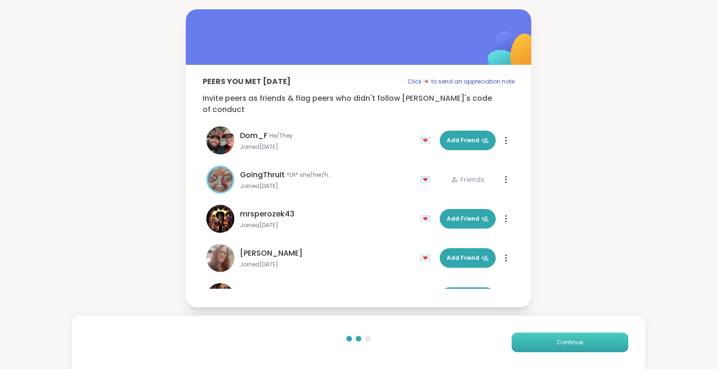
click at [538, 347] on button "Continue" at bounding box center [570, 343] width 117 height 20
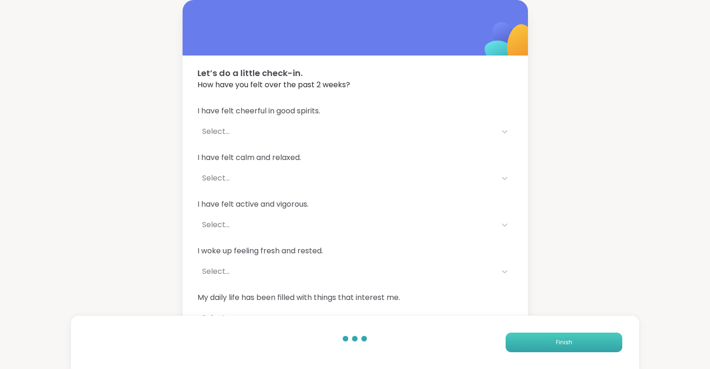
click at [538, 347] on button "Finish" at bounding box center [564, 343] width 117 height 20
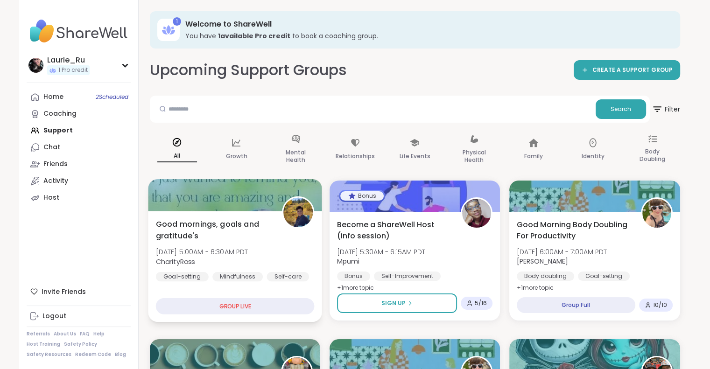
click at [221, 253] on span "[DATE] 5:00AM - 6:30AM PDT" at bounding box center [201, 251] width 92 height 9
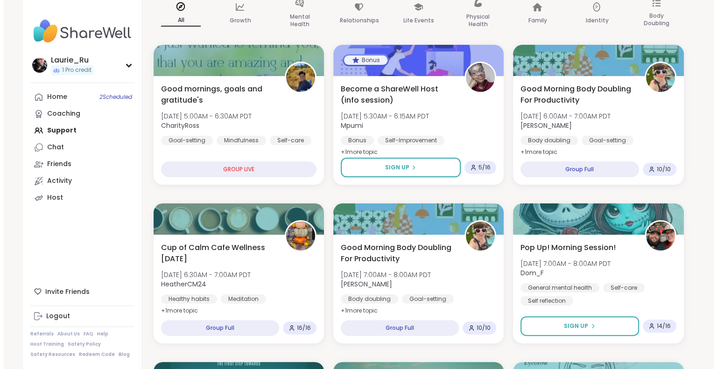
scroll to position [137, 0]
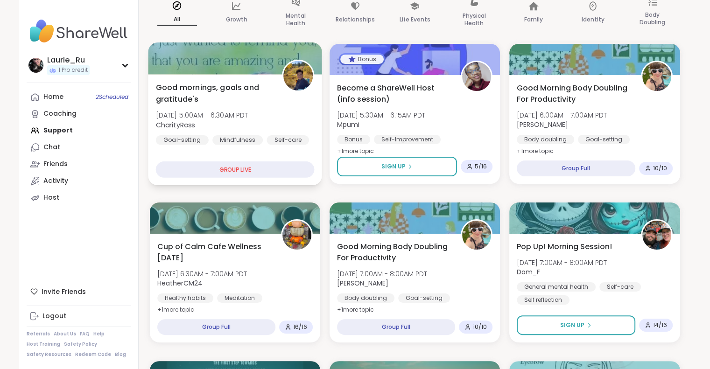
click at [246, 83] on span "Good mornings, goals and gratitude's" at bounding box center [213, 93] width 116 height 23
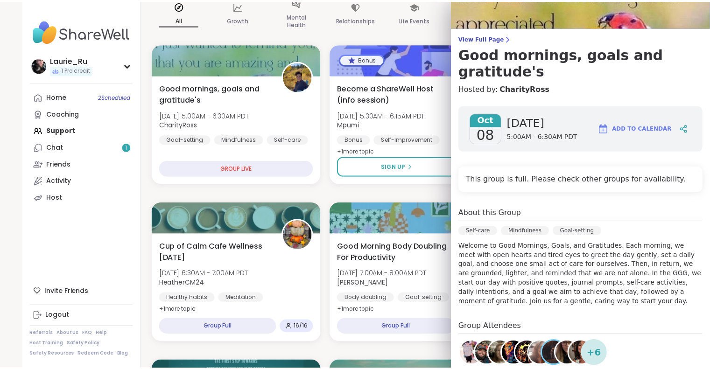
scroll to position [50, 0]
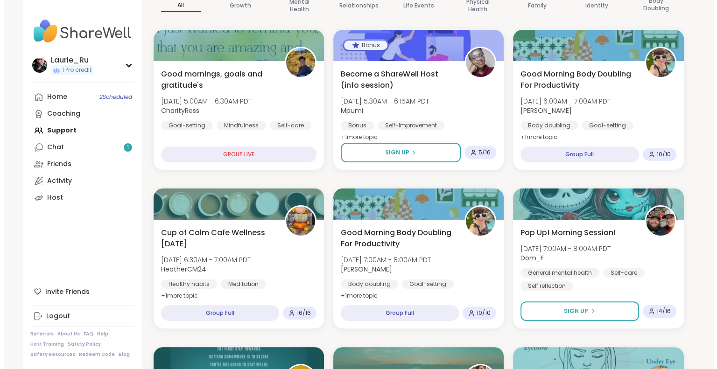
scroll to position [148, 0]
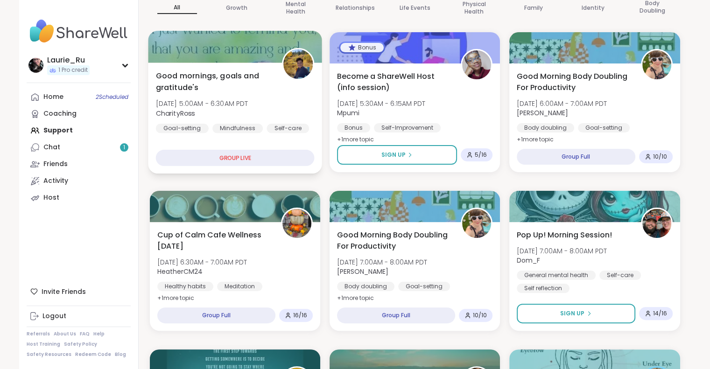
click at [276, 100] on div "Good mornings, goals and gratitude's Wed, Oct 08 | 5:00AM - 6:30AM PDT CharityR…" at bounding box center [234, 101] width 159 height 63
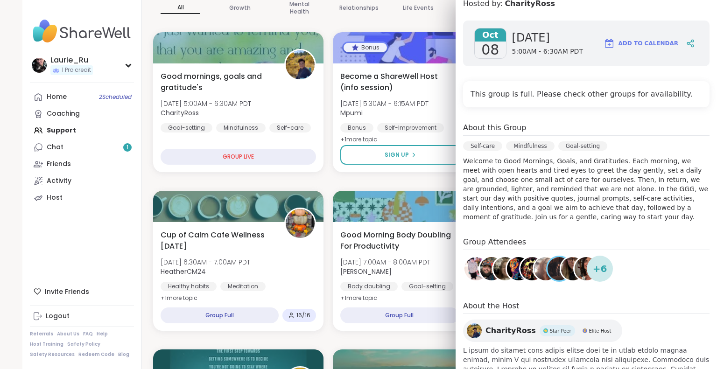
scroll to position [161, 0]
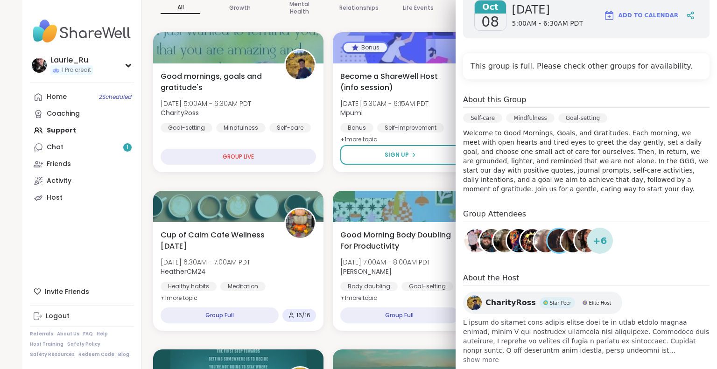
click at [548, 229] on img at bounding box center [559, 240] width 23 height 23
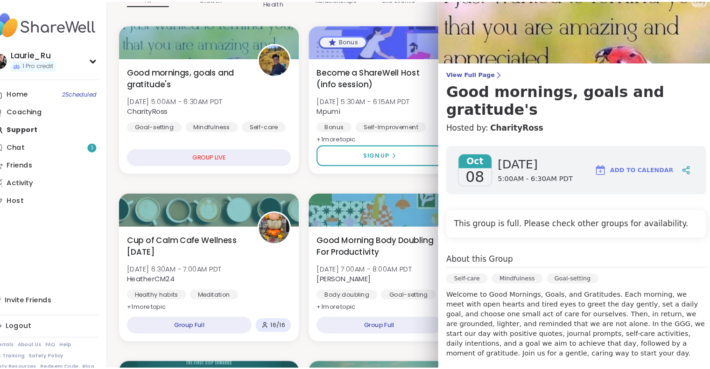
scroll to position [0, 0]
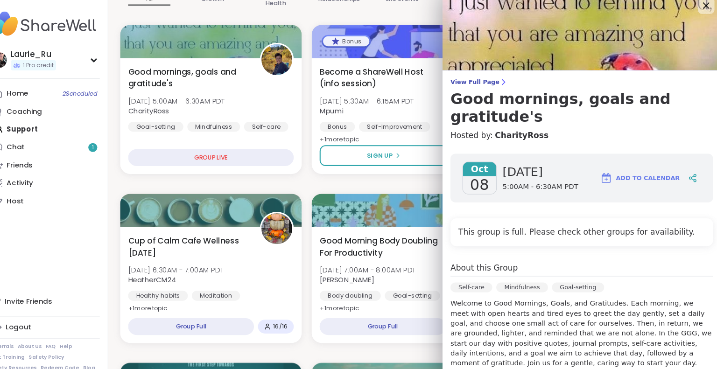
click at [697, 17] on icon at bounding box center [703, 14] width 12 height 12
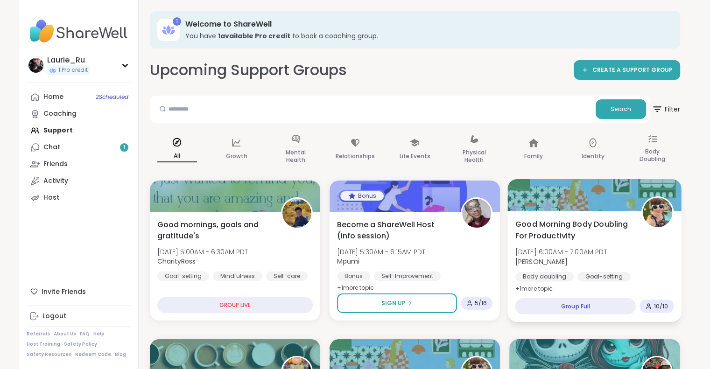
scroll to position [0, 0]
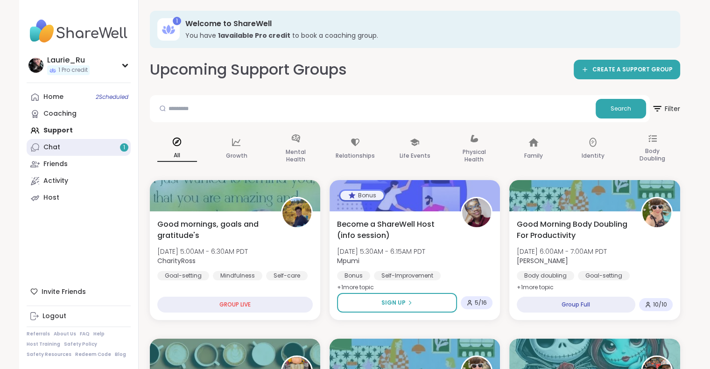
click at [56, 145] on div "Chat 1" at bounding box center [51, 147] width 17 height 9
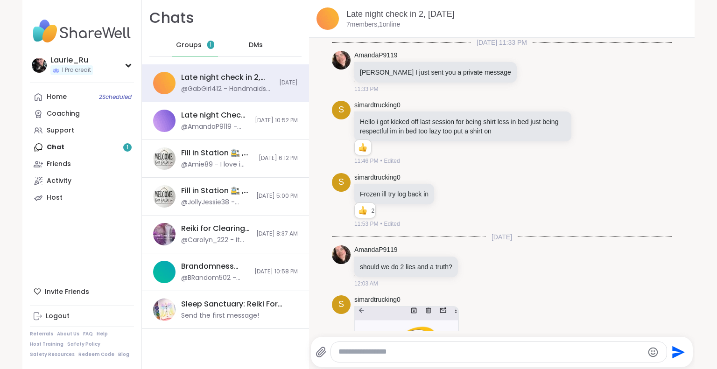
scroll to position [964, 0]
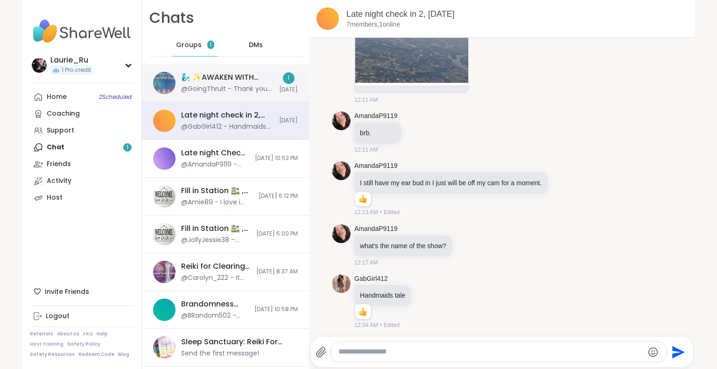
click at [235, 91] on div "@GoingThruIt - Thank you Lyssa!!! I am gonna go watch Annie after letting the d…" at bounding box center [227, 88] width 92 height 9
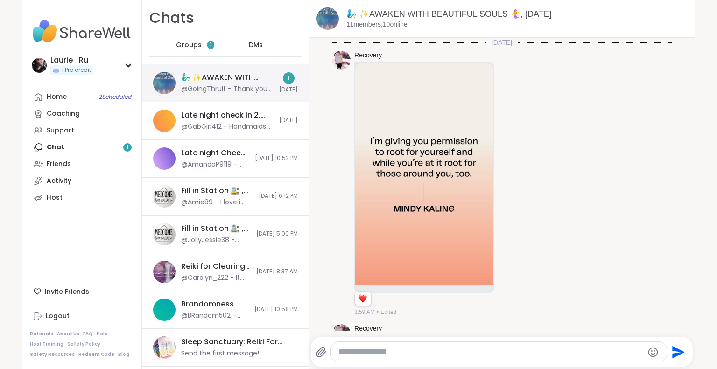
scroll to position [2530, 0]
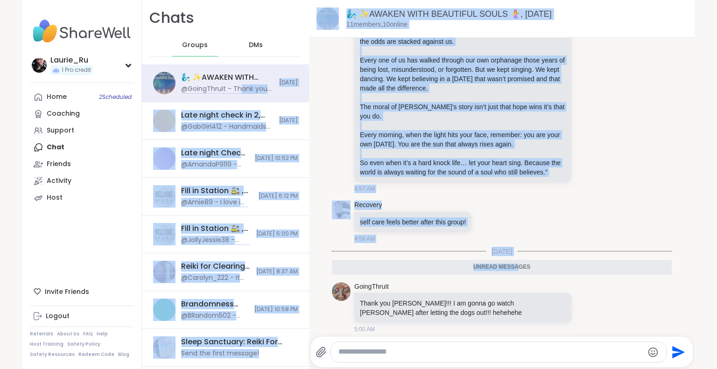
drag, startPoint x: 235, startPoint y: 91, endPoint x: 567, endPoint y: 334, distance: 411.1
click at [567, 334] on div "Chats Groups DMs 🧞‍♂️ ✨AWAKEN WITH BEAUTIFUL SOULS 🧜‍♀️, Oct 08 @GoingThruIt - …" at bounding box center [418, 184] width 553 height 369
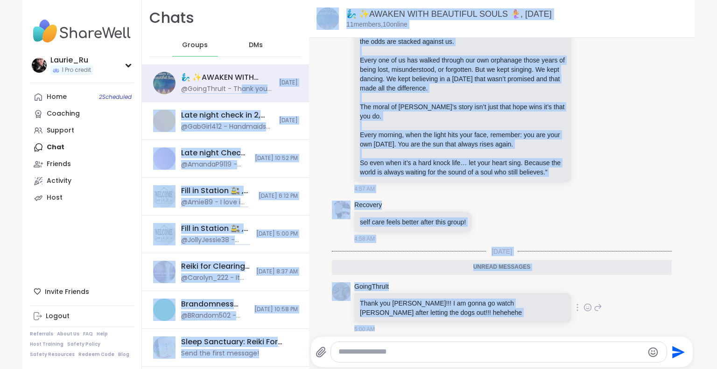
click at [607, 311] on div "GoingThruIt Thank you Lyssa!!! I am gonna go watch Annie after letting the dogs…" at bounding box center [502, 308] width 340 height 59
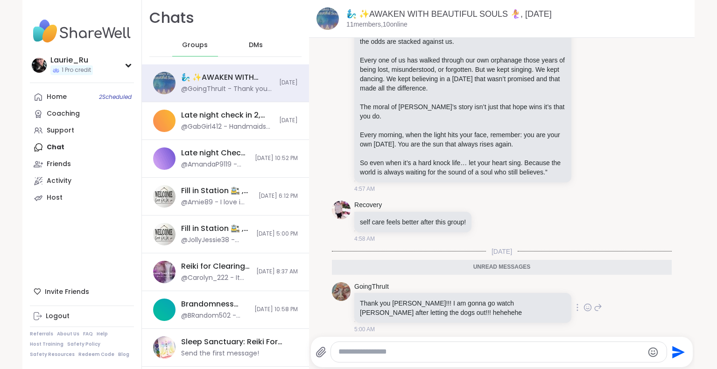
click at [584, 304] on icon at bounding box center [588, 307] width 8 height 9
click at [509, 289] on div "Select Reaction: Heart" at bounding box center [513, 292] width 8 height 8
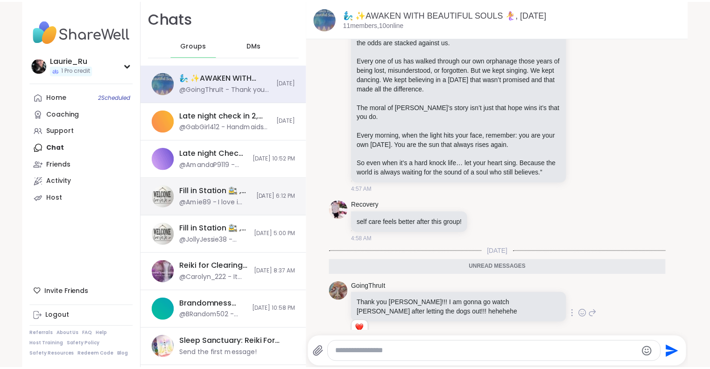
scroll to position [2543, 0]
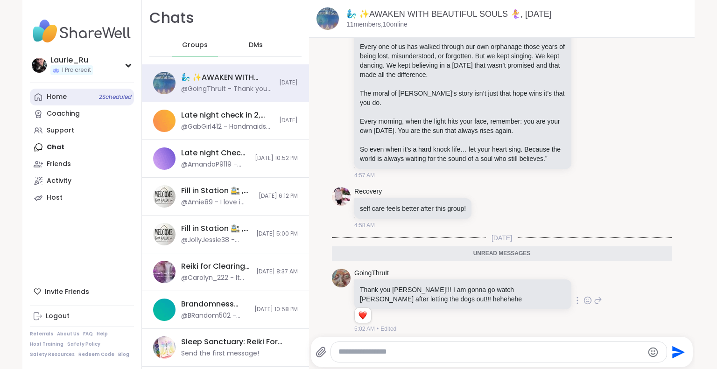
click at [114, 97] on span "2 Scheduled" at bounding box center [115, 96] width 33 height 7
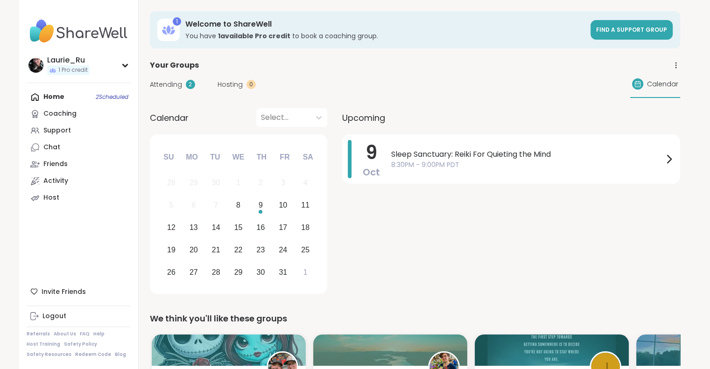
click at [114, 97] on div "Home 2 Scheduled Coaching Support Chat Friends Activity Host" at bounding box center [79, 148] width 104 height 118
click at [464, 212] on div "[DATE] Sleep Sanctuary: Reiki For Quieting the Mind 8:30PM - 9:00PM PDT" at bounding box center [511, 215] width 338 height 163
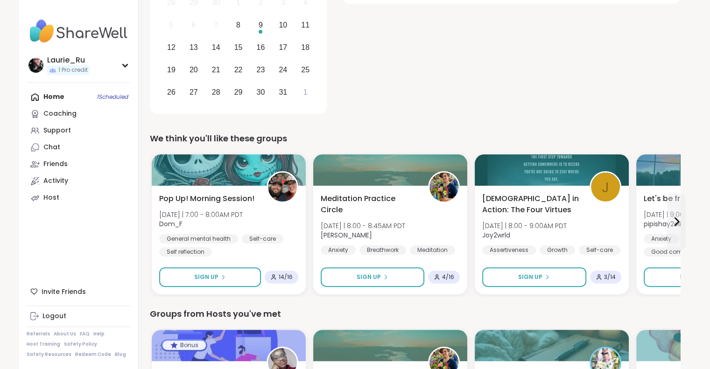
scroll to position [199, 0]
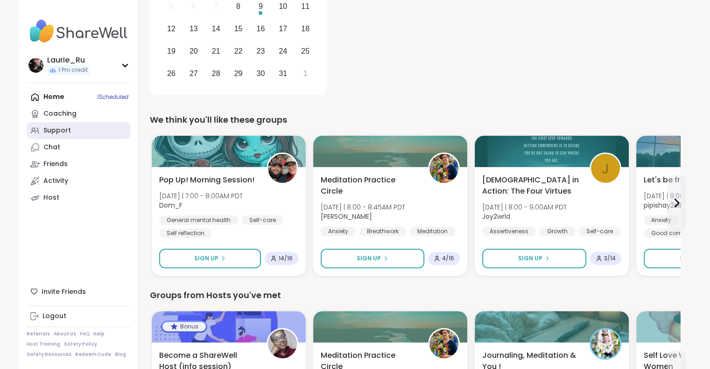
click at [51, 125] on link "Support" at bounding box center [79, 130] width 104 height 17
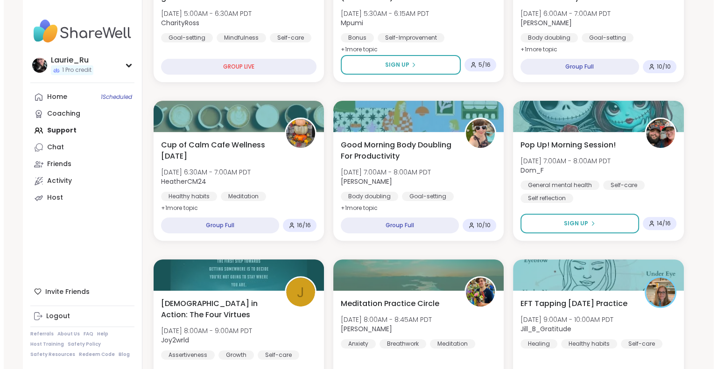
scroll to position [243, 0]
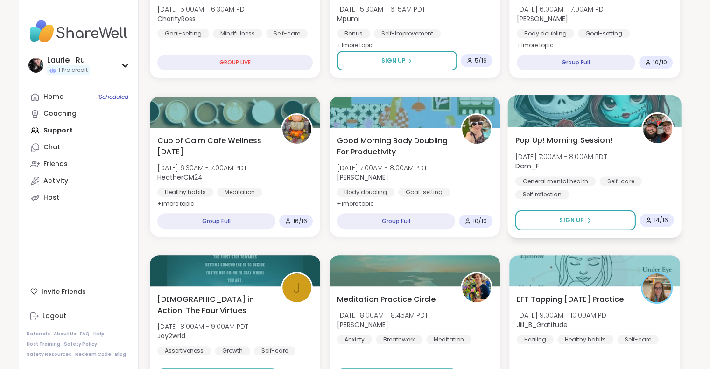
click at [570, 155] on span "[DATE] 7:00AM - 8:00AM PDT" at bounding box center [561, 156] width 92 height 9
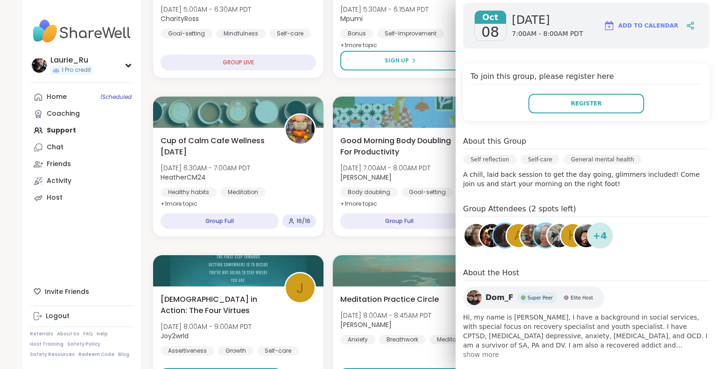
scroll to position [137, 0]
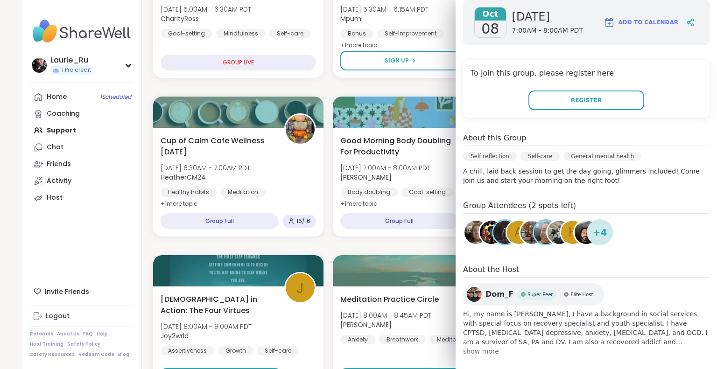
click at [493, 236] on img at bounding box center [504, 232] width 23 height 23
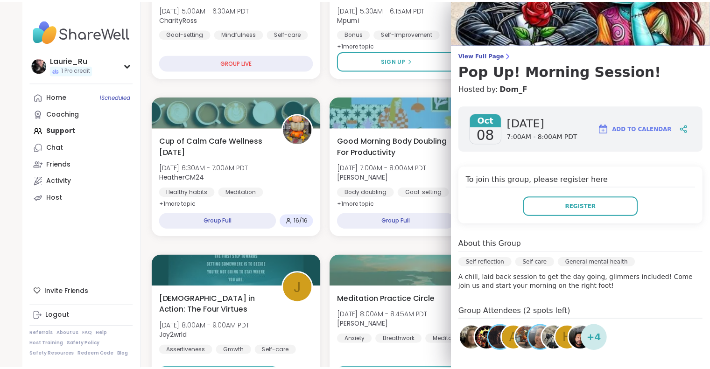
scroll to position [0, 0]
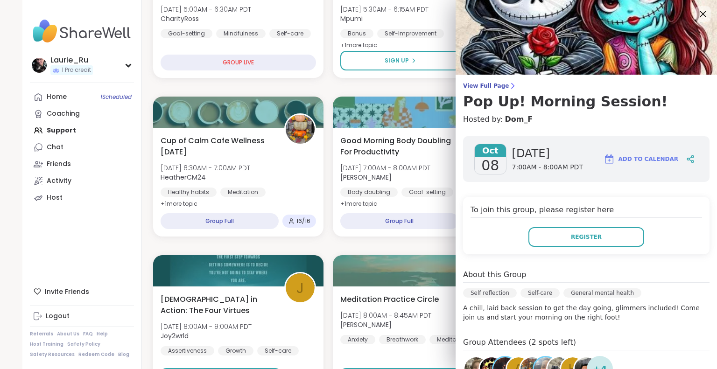
click at [697, 16] on icon at bounding box center [703, 14] width 12 height 12
